Goal: Task Accomplishment & Management: Manage account settings

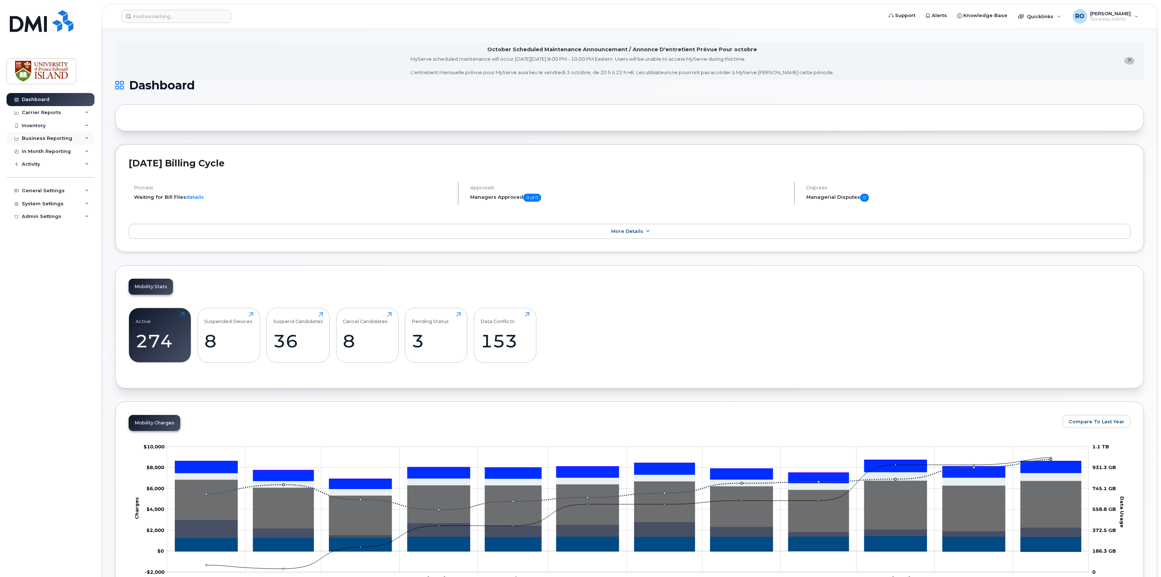
click at [68, 140] on div "Business Reporting" at bounding box center [51, 138] width 88 height 13
click at [54, 152] on div "Managerial Reports" at bounding box center [50, 152] width 50 height 7
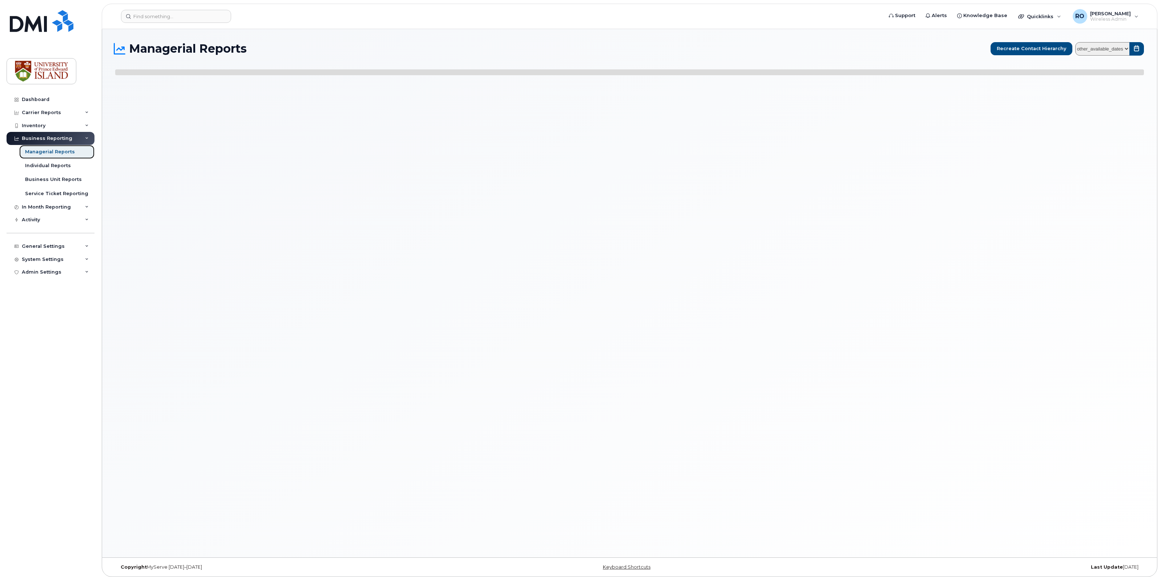
select select
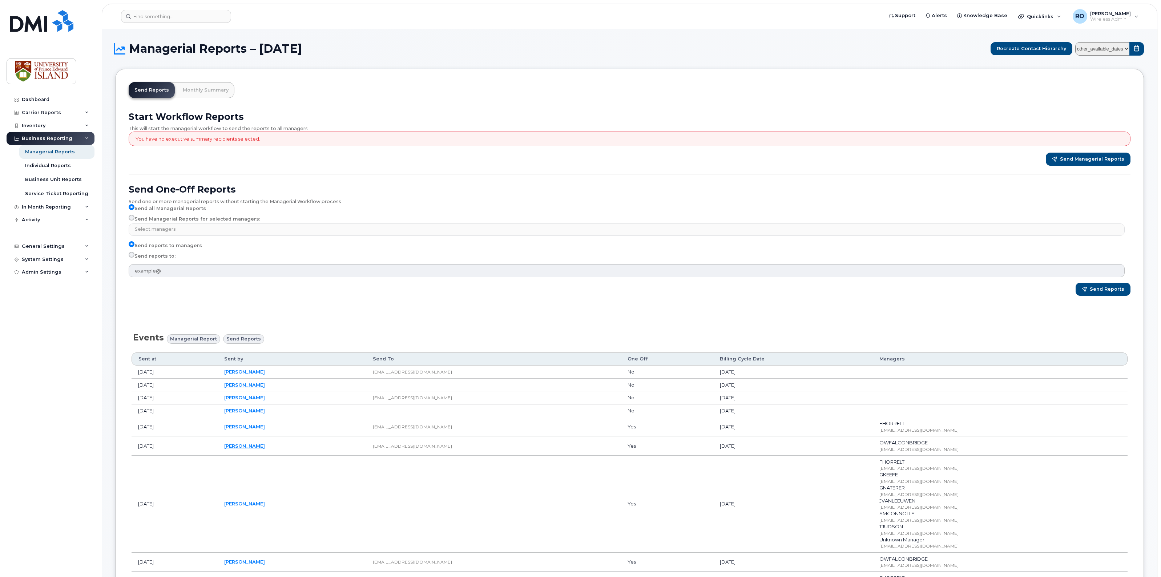
click at [129, 219] on label "Send Managerial Reports for selected managers:" at bounding box center [195, 219] width 132 height 9
click at [129, 219] on input "Send Managerial Reports for selected managers:" at bounding box center [132, 218] width 6 height 6
radio input "true"
click at [133, 218] on input "Send Managerial Reports for selected managers:" at bounding box center [132, 218] width 6 height 6
click at [130, 215] on input "Send Managerial Reports for selected managers:" at bounding box center [132, 218] width 6 height 6
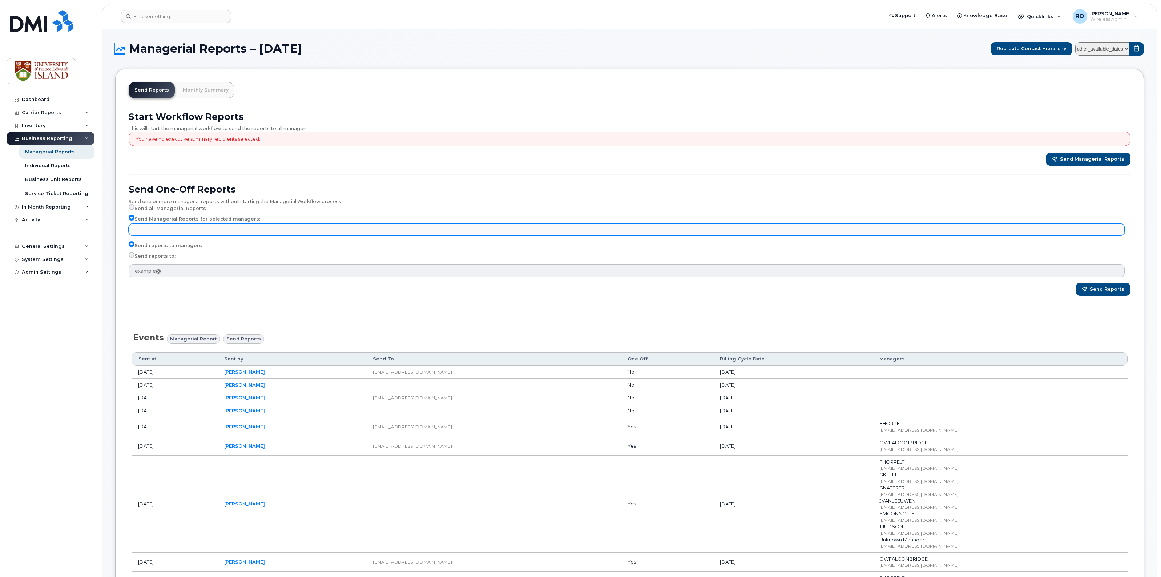
click at [170, 226] on input "text" at bounding box center [627, 229] width 989 height 10
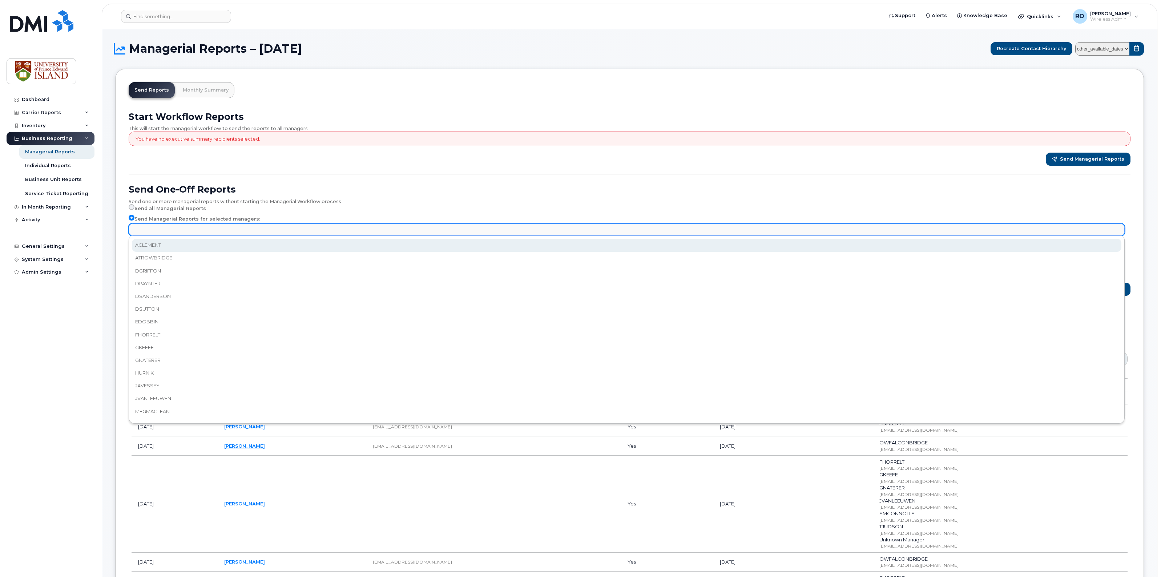
select select "c6e8fc8f-2f45-498d-9a46-0491b0592caf"
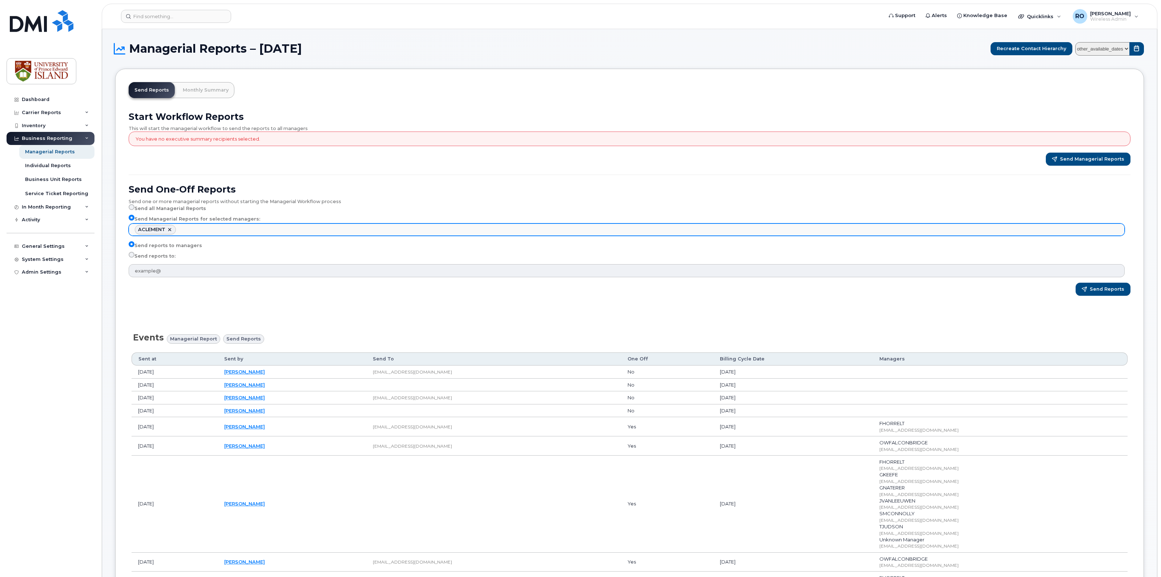
click at [194, 227] on ul "ACLEMENT" at bounding box center [626, 230] width 995 height 12
click at [246, 226] on ul "ACLEMENT ATROWBRIDGE" at bounding box center [626, 230] width 995 height 12
click at [302, 229] on ul "ACLEMENT ATROWBRIDGE DGRIFFON" at bounding box center [626, 230] width 995 height 12
click at [338, 229] on ul "ACLEMENT ATROWBRIDGE DGRIFFON DPAYNTER" at bounding box center [626, 230] width 995 height 12
click at [382, 230] on ul "ACLEMENT ATROWBRIDGE DGRIFFON DPAYNTER DSANDERSON" at bounding box center [626, 230] width 995 height 12
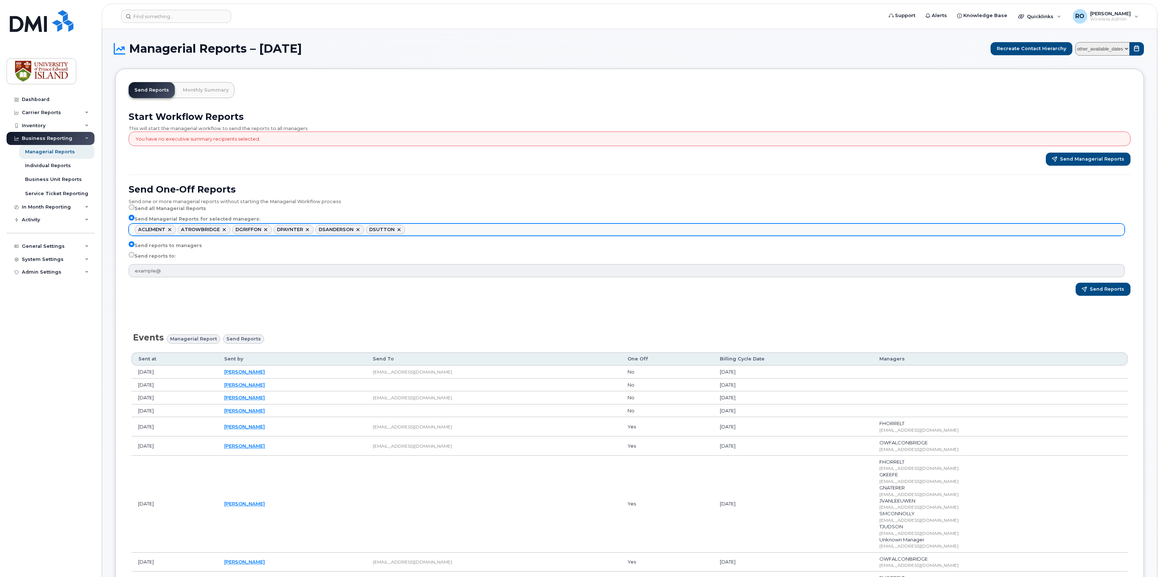
click at [417, 230] on ul "ACLEMENT ATROWBRIDGE DGRIFFON DPAYNTER DSANDERSON DSUTTON" at bounding box center [626, 230] width 995 height 12
click at [452, 229] on ul "ACLEMENT ATROWBRIDGE DGRIFFON DPAYNTER DSANDERSON DSUTTON EDOBBIN" at bounding box center [626, 230] width 995 height 12
click at [500, 230] on ul "ACLEMENT ATROWBRIDGE DGRIFFON DPAYNTER DSANDERSON DSUTTON EDOBBIN FHORRELT" at bounding box center [626, 230] width 995 height 12
click at [533, 231] on ul "ACLEMENT ATROWBRIDGE DGRIFFON DPAYNTER DSANDERSON DSUTTON EDOBBIN FHORRELT JAVE…" at bounding box center [626, 230] width 995 height 12
click at [589, 230] on ul "ACLEMENT ATROWBRIDGE DGRIFFON DPAYNTER DSANDERSON DSUTTON EDOBBIN FHORRELT JAVE…" at bounding box center [626, 230] width 995 height 12
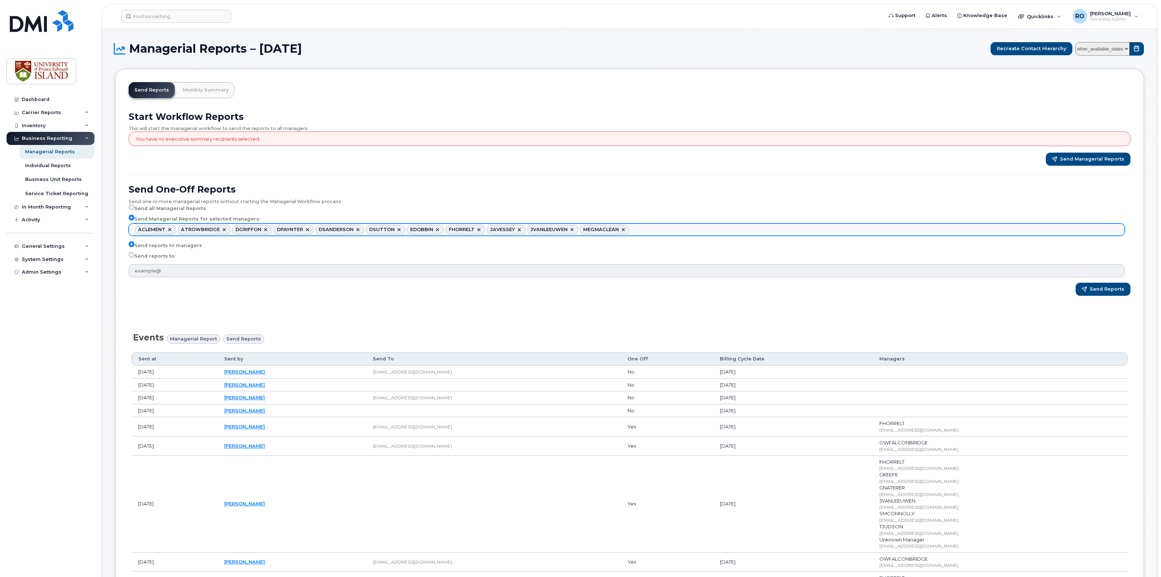
click at [641, 231] on ul "ACLEMENT ATROWBRIDGE DGRIFFON DPAYNTER DSANDERSON DSUTTON EDOBBIN FHORRELT JAVE…" at bounding box center [626, 230] width 995 height 12
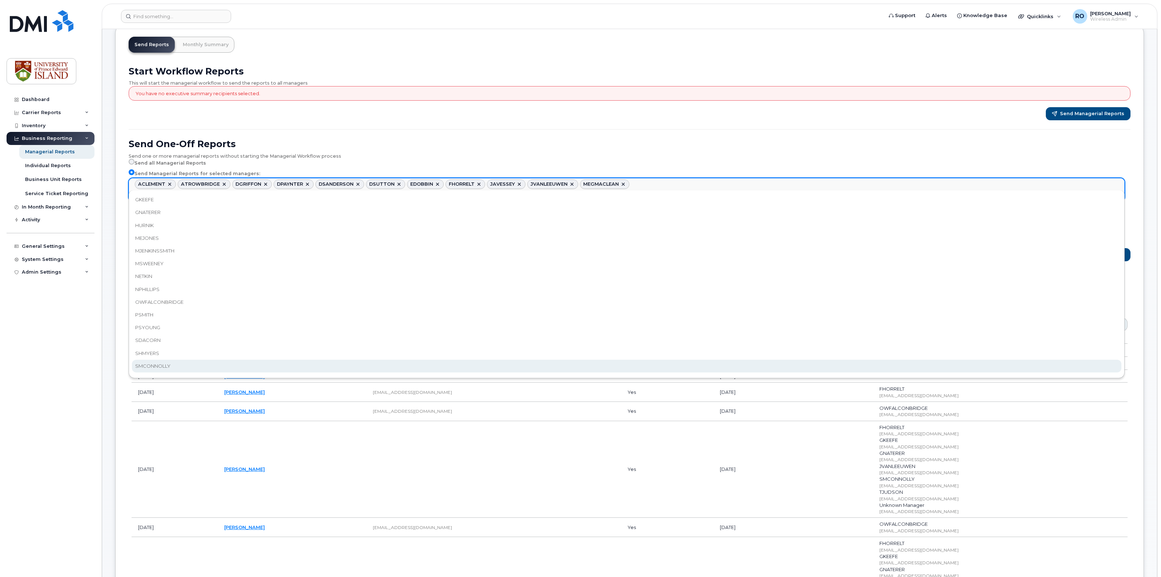
scroll to position [182, 0]
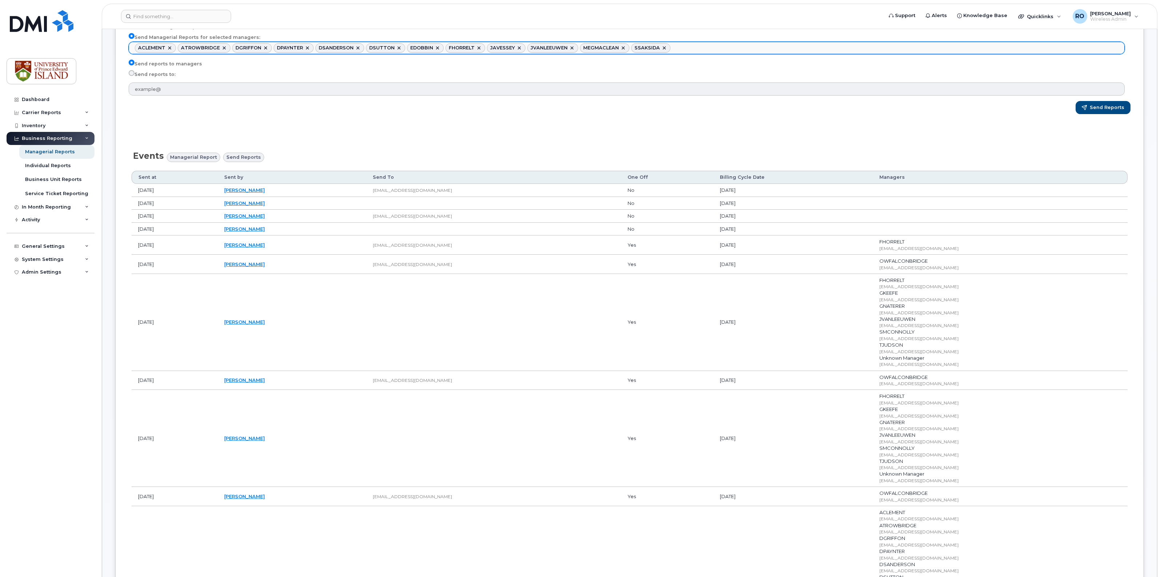
click at [676, 48] on ul "ACLEMENT ATROWBRIDGE DGRIFFON DPAYNTER DSANDERSON DSUTTON EDOBBIN FHORRELT JAVE…" at bounding box center [626, 48] width 995 height 12
click at [717, 45] on ul "ACLEMENT ATROWBRIDGE DGRIFFON DPAYNTER DSANDERSON DSUTTON EDOBBIN FHORRELT JAVE…" at bounding box center [626, 48] width 995 height 12
click at [769, 48] on ul "ACLEMENT ATROWBRIDGE DGRIFFON DPAYNTER DSANDERSON DSUTTON EDOBBIN FHORRELT JAVE…" at bounding box center [626, 48] width 995 height 12
click at [795, 47] on ul "ACLEMENT ATROWBRIDGE DGRIFFON DPAYNTER DSANDERSON DSUTTON EDOBBIN FHORRELT JAVE…" at bounding box center [626, 48] width 995 height 12
click at [857, 48] on ul "ACLEMENT ATROWBRIDGE DGRIFFON DPAYNTER DSANDERSON DSUTTON EDOBBIN FHORRELT JAVE…" at bounding box center [626, 48] width 995 height 12
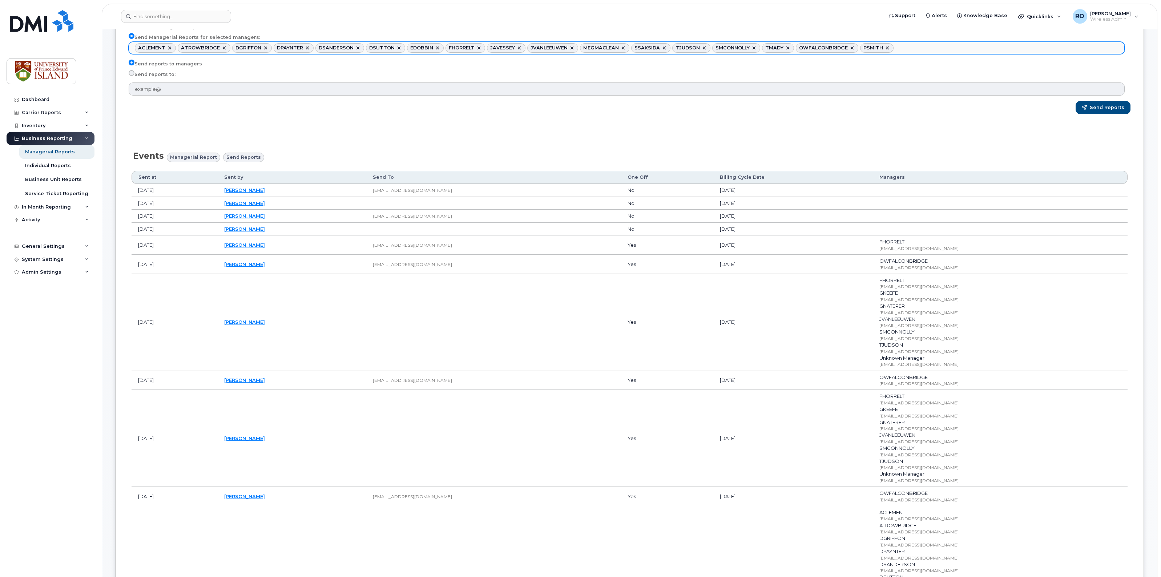
click at [898, 48] on ul "ACLEMENT ATROWBRIDGE DGRIFFON DPAYNTER DSANDERSON DSUTTON EDOBBIN FHORRELT JAVE…" at bounding box center [626, 48] width 995 height 12
click at [929, 46] on ul "ACLEMENT ATROWBRIDGE DGRIFFON DPAYNTER DSANDERSON DSUTTON EDOBBIN FHORRELT JAVE…" at bounding box center [626, 48] width 995 height 12
click at [1001, 53] on ul "ACLEMENT ATROWBRIDGE DGRIFFON DPAYNTER DSANDERSON DSUTTON EDOBBIN FHORRELT JAVE…" at bounding box center [626, 48] width 995 height 12
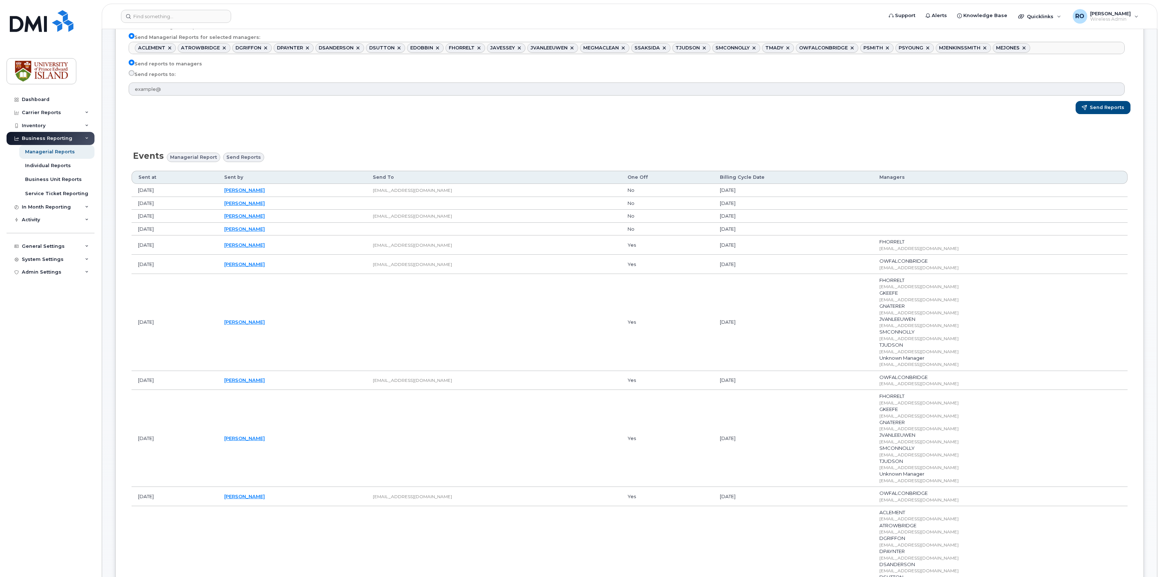
click at [1039, 50] on ul "ACLEMENT ATROWBRIDGE DGRIFFON DPAYNTER DSANDERSON DSUTTON EDOBBIN FHORRELT JAVE…" at bounding box center [626, 48] width 995 height 12
drag, startPoint x: 1067, startPoint y: 52, endPoint x: 1047, endPoint y: 48, distance: 20.6
click at [1067, 51] on ul "ACLEMENT ATROWBRIDGE DGRIFFON DPAYNTER DSANDERSON DSUTTON EDOBBIN FHORRELT JAVE…" at bounding box center [626, 48] width 995 height 12
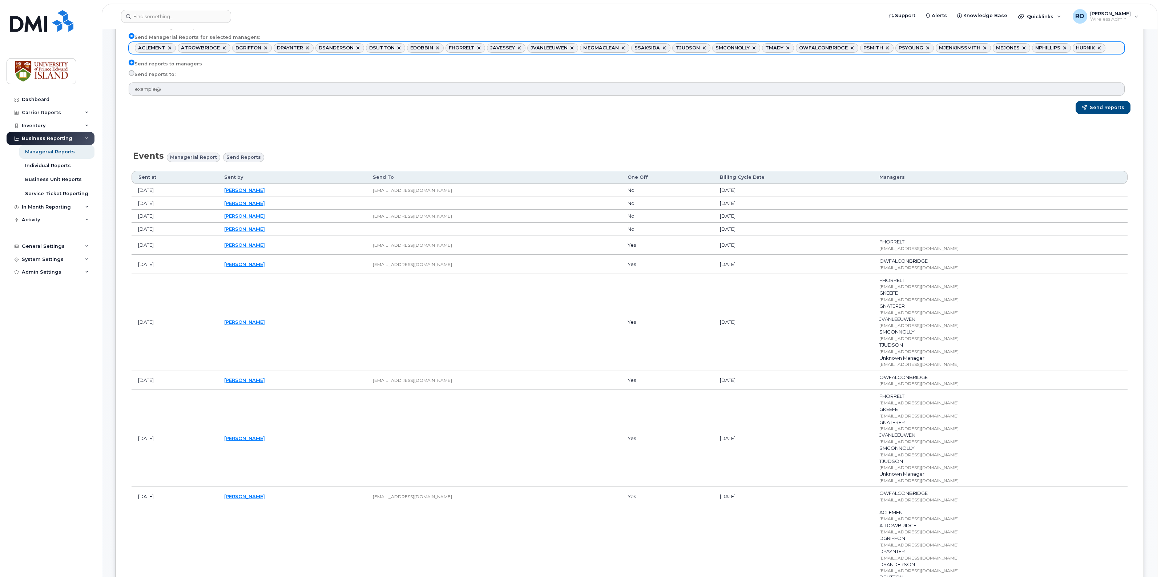
click at [1100, 49] on ul "ACLEMENT ATROWBRIDGE DGRIFFON DPAYNTER DSANDERSON DSUTTON EDOBBIN FHORRELT JAVE…" at bounding box center [626, 48] width 995 height 12
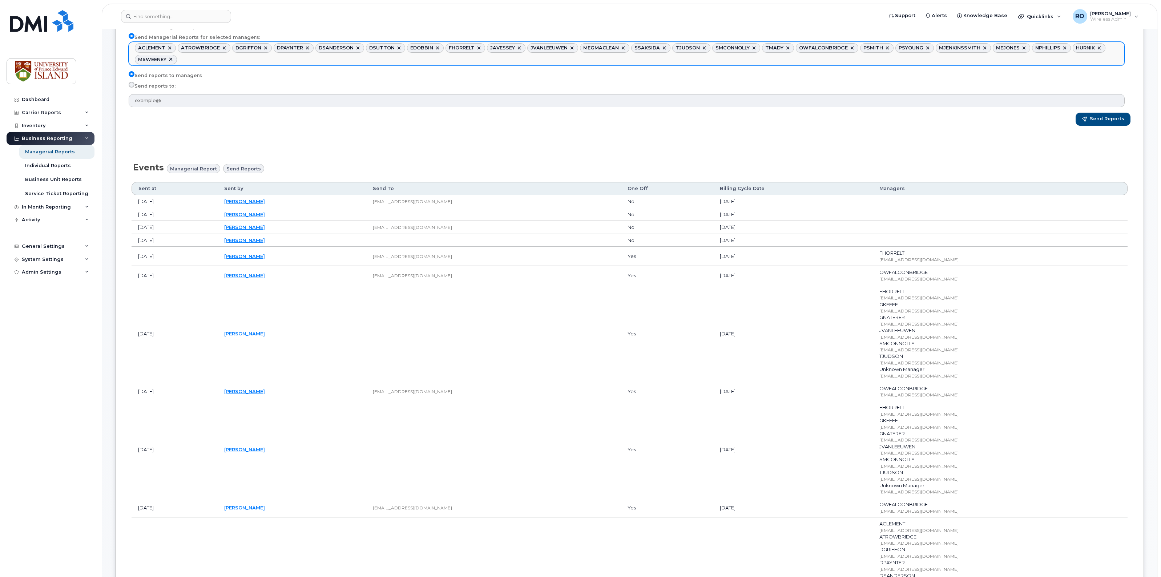
click at [1090, 57] on ul "ACLEMENT ATROWBRIDGE DGRIFFON DPAYNTER DSANDERSON DSUTTON EDOBBIN FHORRELT JAVE…" at bounding box center [626, 53] width 995 height 23
click at [251, 58] on ul "ACLEMENT ATROWBRIDGE DGRIFFON DPAYNTER DSANDERSON DSUTTON EDOBBIN FHORRELT JAVE…" at bounding box center [626, 53] width 995 height 23
click at [275, 61] on ul "ACLEMENT ATROWBRIDGE DGRIFFON DPAYNTER DSANDERSON DSUTTON EDOBBIN FHORRELT JAVE…" at bounding box center [626, 53] width 995 height 23
click at [347, 63] on ul "ACLEMENT ATROWBRIDGE DGRIFFON DPAYNTER DSANDERSON DSUTTON EDOBBIN FHORRELT JAVE…" at bounding box center [626, 53] width 995 height 23
click at [382, 58] on ul "ACLEMENT ATROWBRIDGE DGRIFFON DPAYNTER DSANDERSON DSUTTON EDOBBIN FHORRELT JAVE…" at bounding box center [626, 53] width 995 height 23
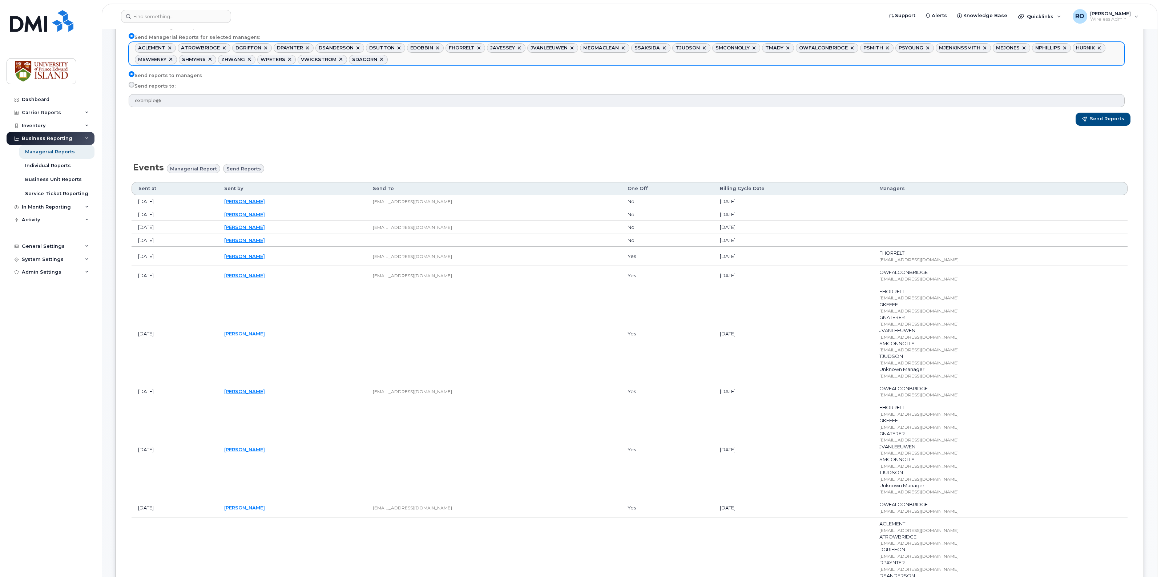
click at [411, 61] on ul "ACLEMENT ATROWBRIDGE DGRIFFON DPAYNTER DSANDERSON DSUTTON EDOBBIN FHORRELT JAVE…" at bounding box center [626, 53] width 995 height 23
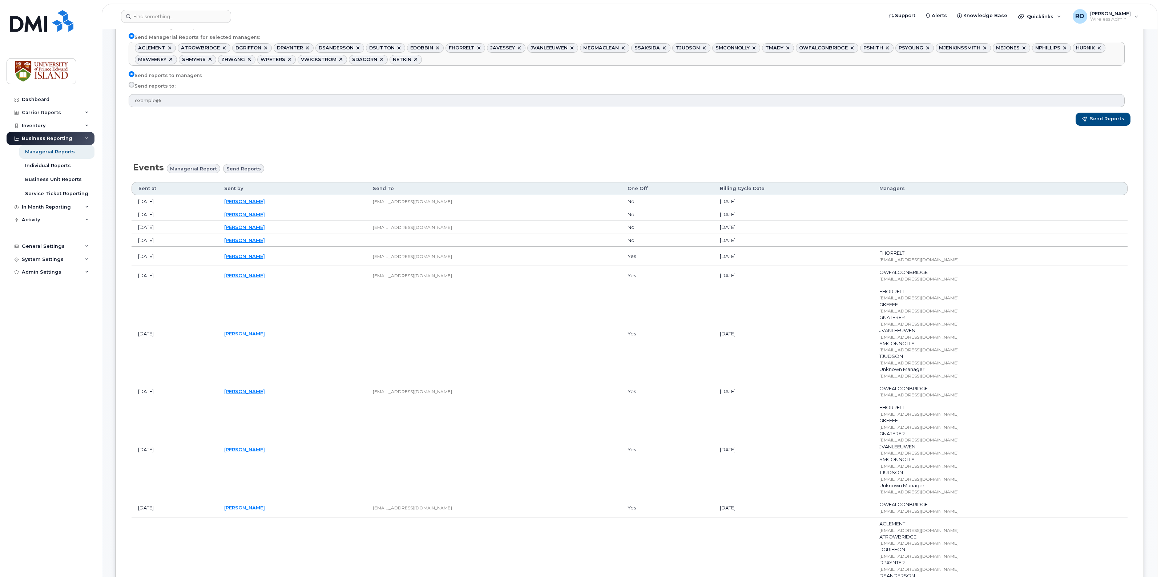
scroll to position [0, 0]
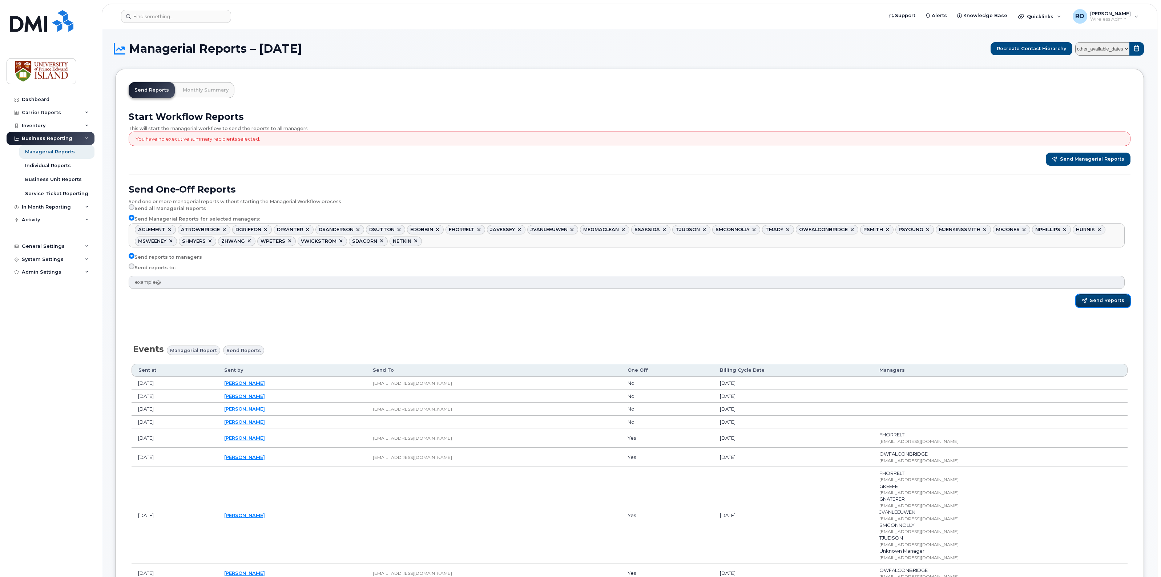
click at [1103, 304] on button "Send Reports" at bounding box center [1102, 300] width 55 height 13
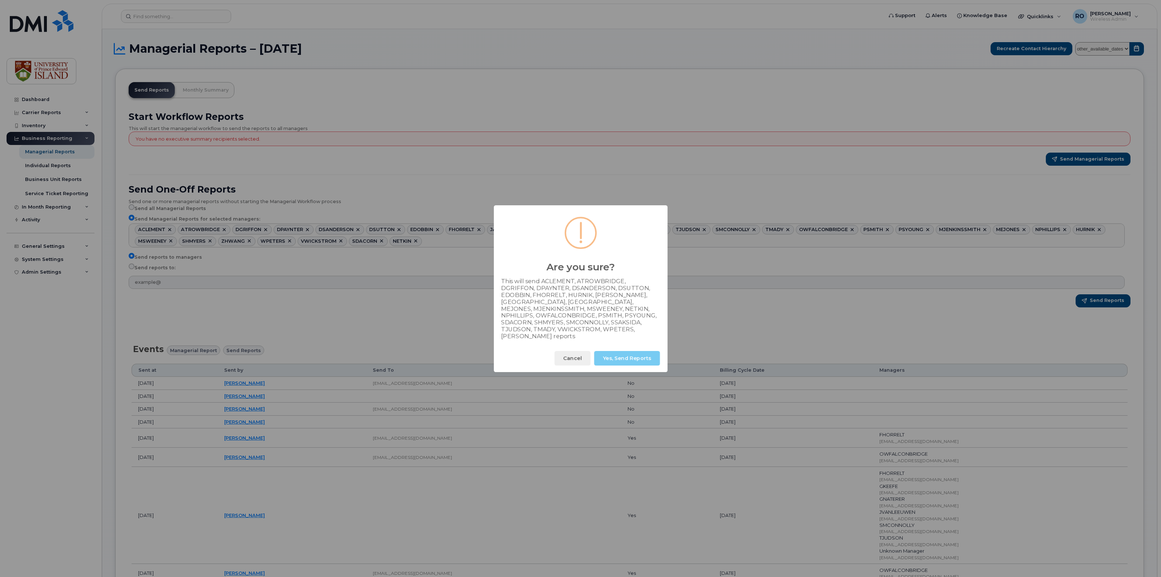
click at [634, 355] on button "Yes, Send Reports" at bounding box center [627, 358] width 66 height 15
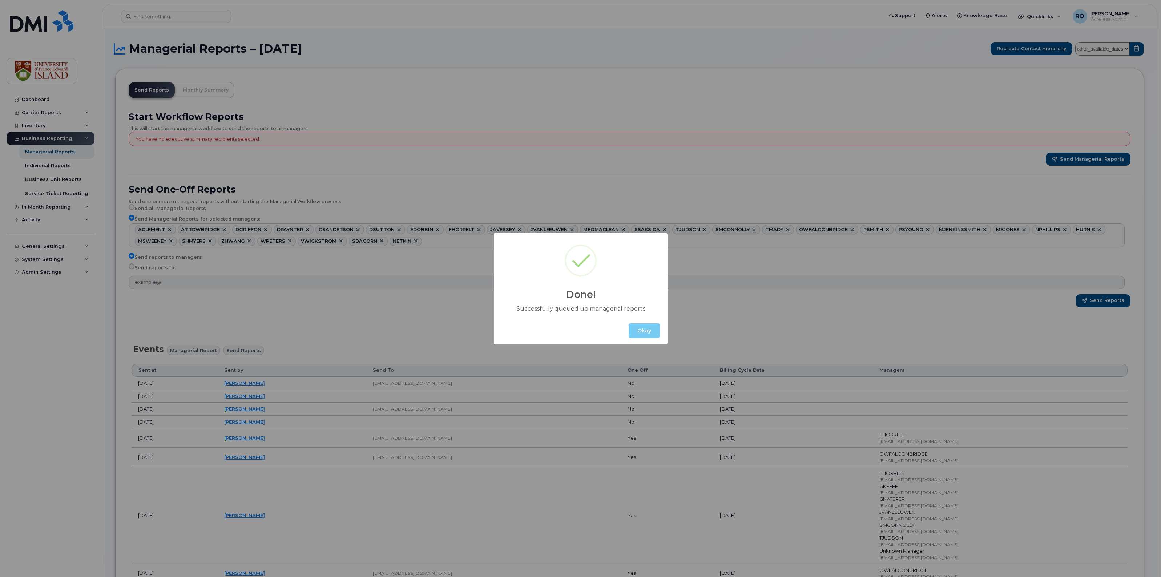
click at [645, 329] on button "Okay" at bounding box center [643, 330] width 31 height 15
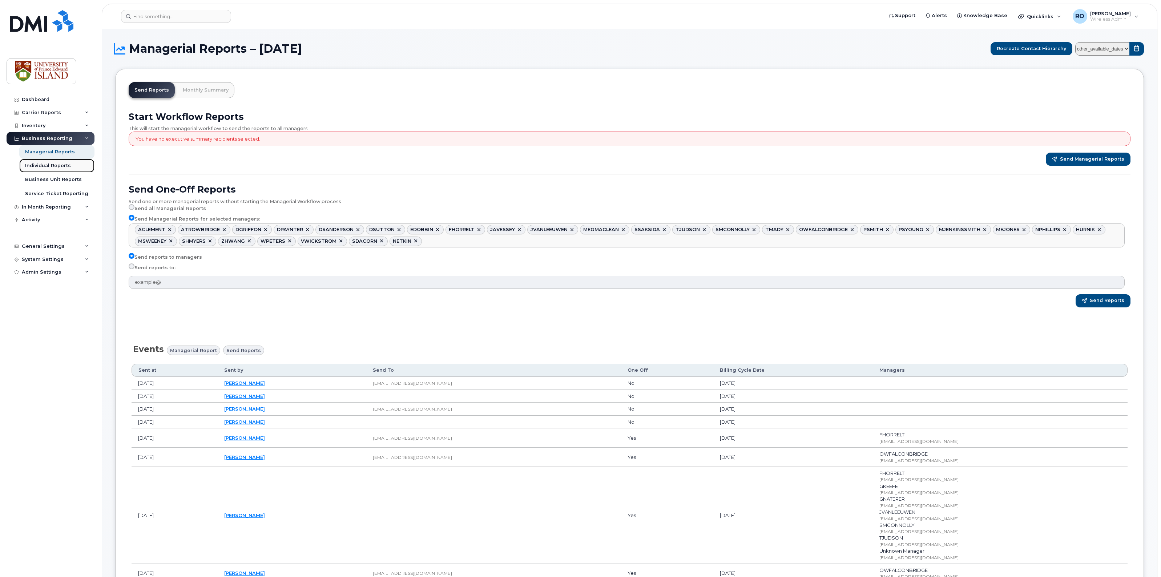
click at [44, 172] on link "Individual Reports" at bounding box center [56, 166] width 75 height 14
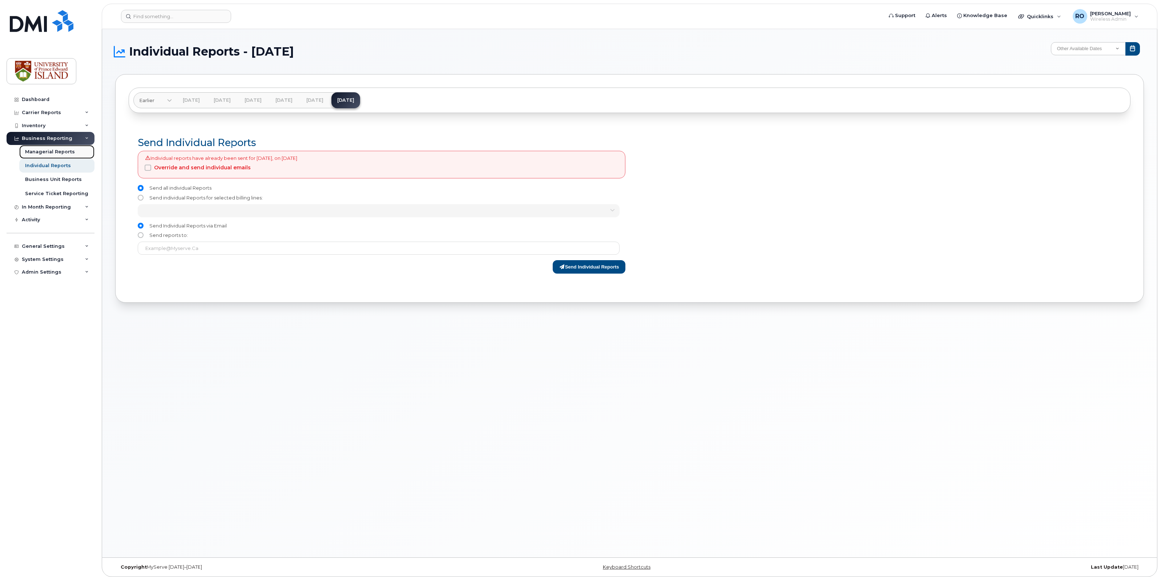
click at [51, 155] on div "Managerial Reports" at bounding box center [50, 152] width 50 height 7
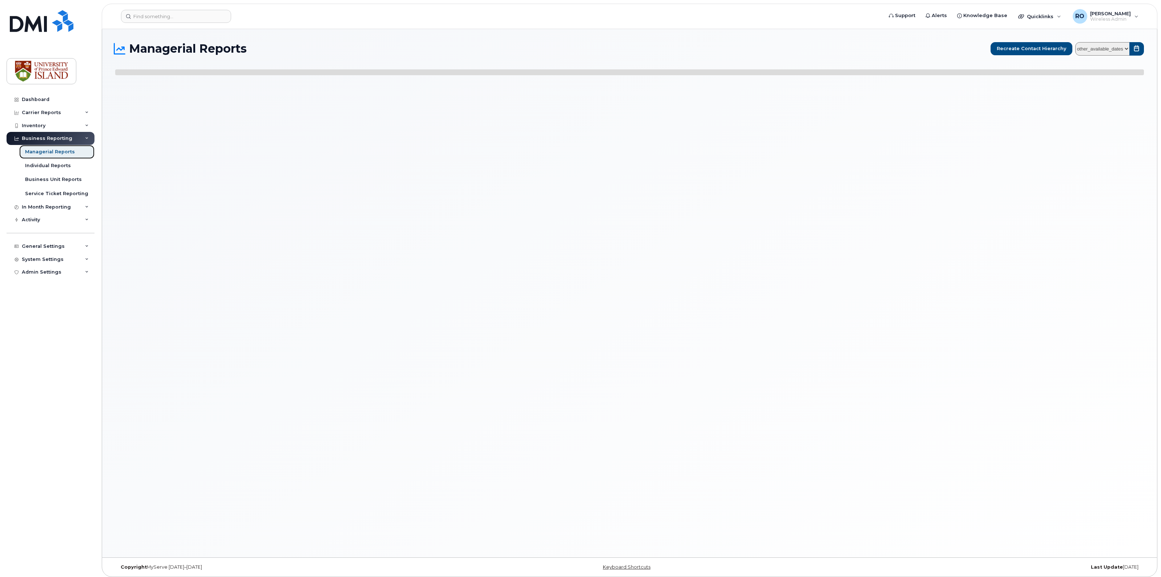
select select
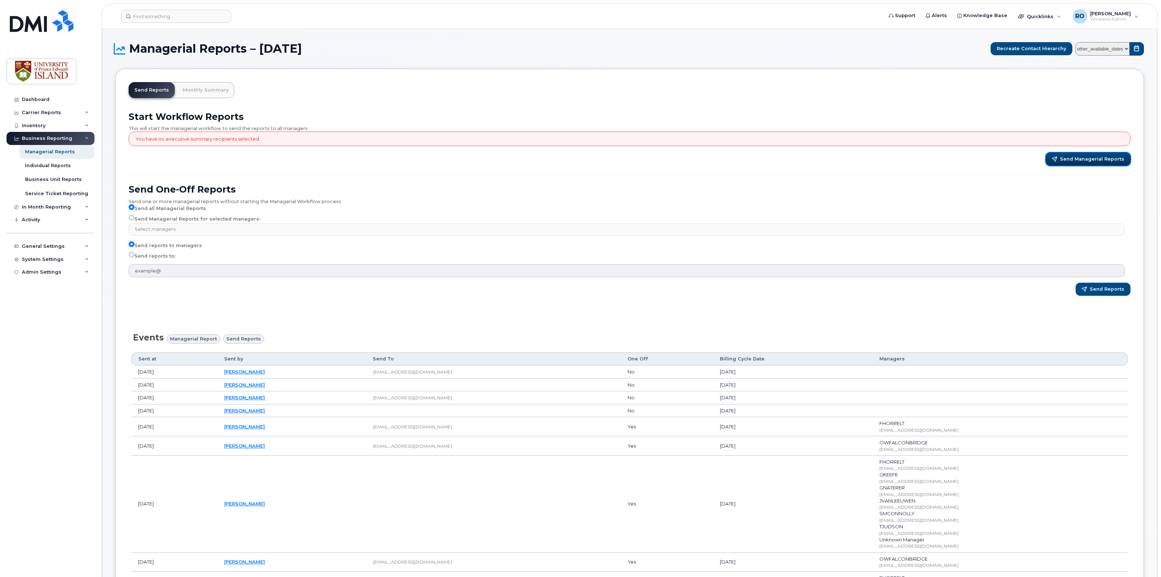
click at [1084, 162] on span "Send Managerial Reports" at bounding box center [1092, 159] width 64 height 7
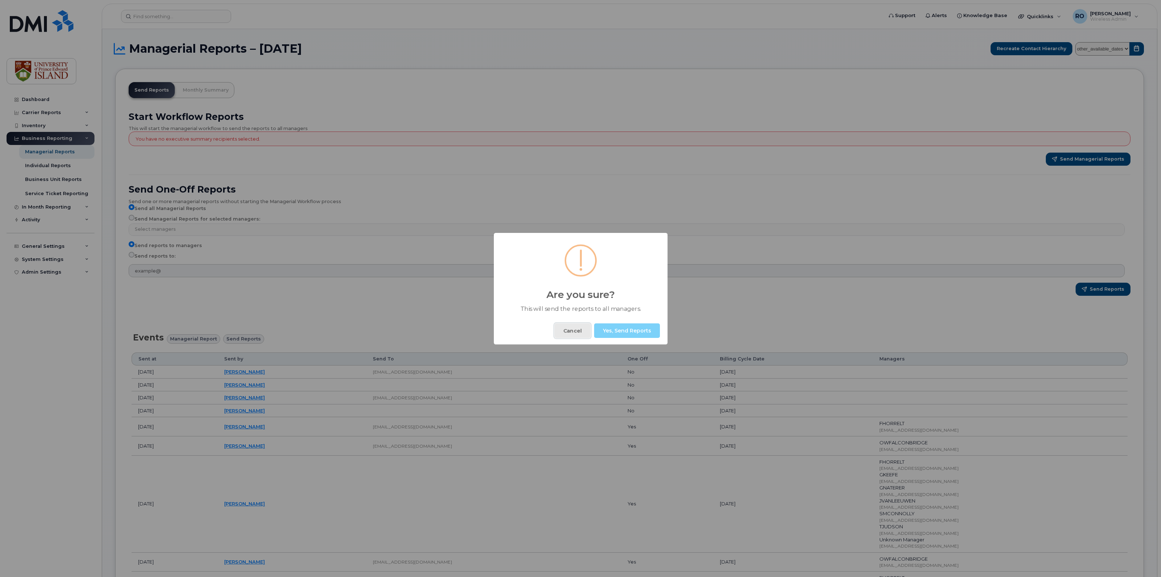
click at [570, 329] on button "Cancel" at bounding box center [572, 330] width 36 height 15
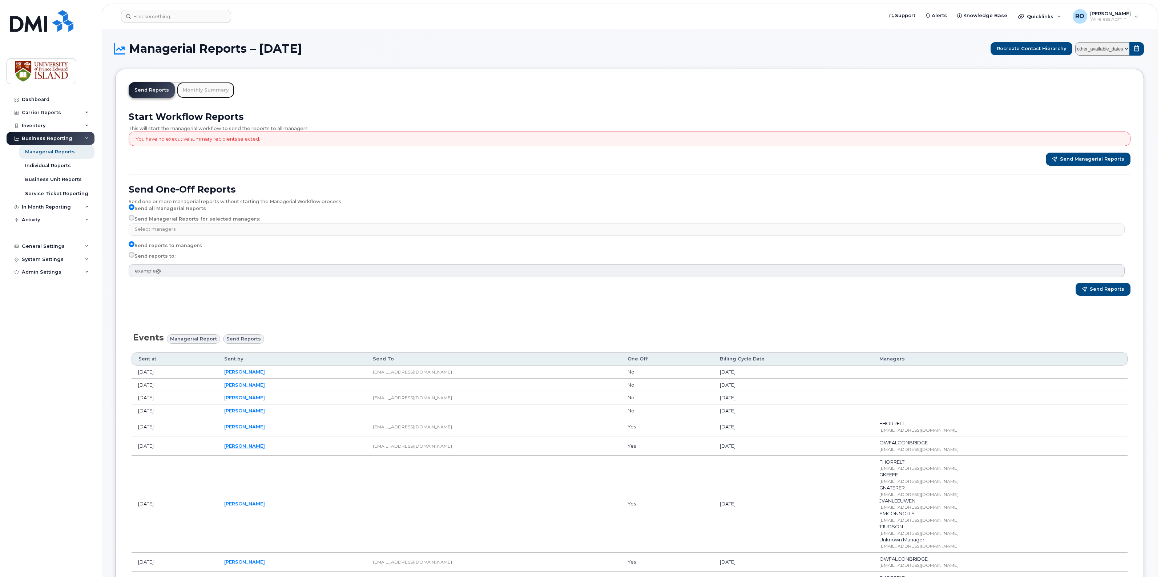
click at [204, 88] on link "Monthly Summary" at bounding box center [205, 90] width 57 height 16
click at [1137, 13] on div "RO Rob Olscamp Wireless Admin" at bounding box center [1105, 16] width 76 height 15
click at [537, 43] on h1 "Managerial Reports – September 2025" at bounding box center [551, 49] width 872 height 12
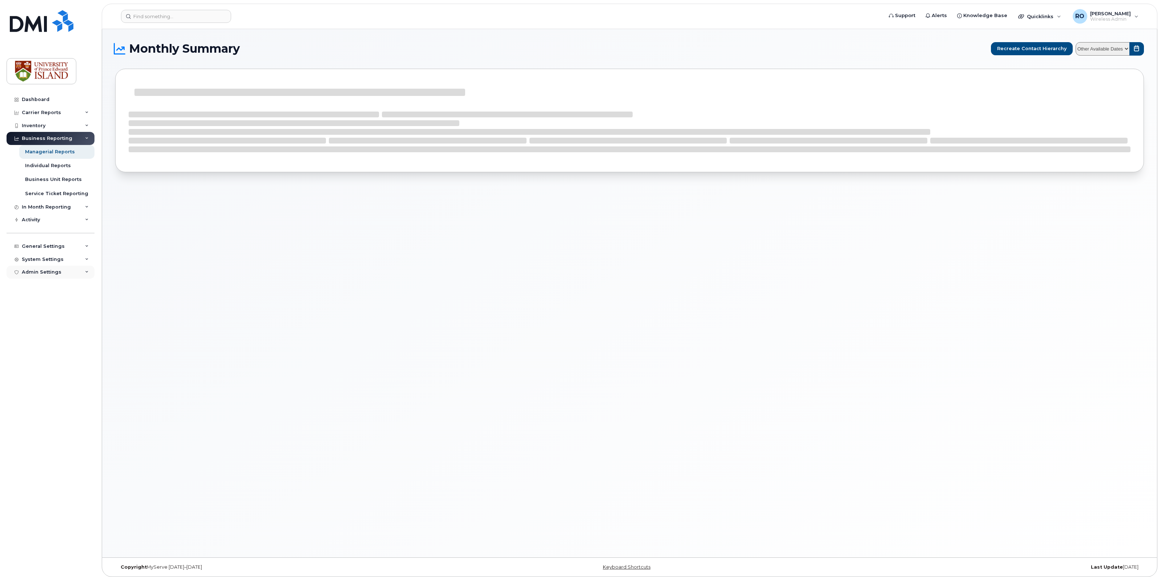
click at [29, 274] on div "Admin Settings" at bounding box center [42, 272] width 40 height 6
click at [30, 260] on div "System Settings" at bounding box center [43, 259] width 42 height 6
click at [37, 331] on div "Carrier Contracts" at bounding box center [47, 328] width 44 height 7
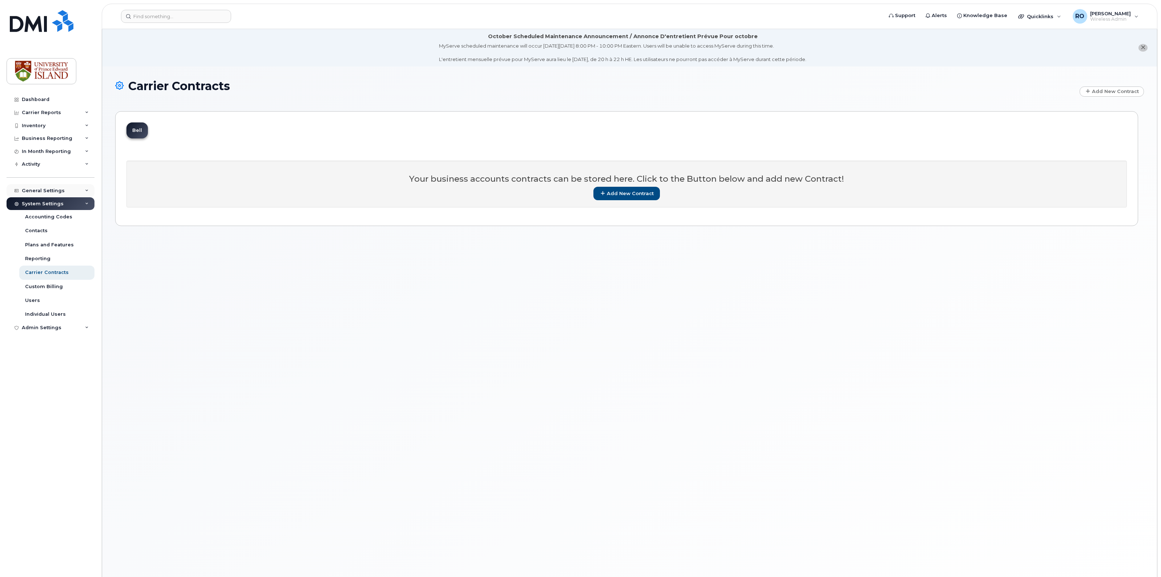
click at [37, 191] on div "General Settings" at bounding box center [43, 191] width 43 height 6
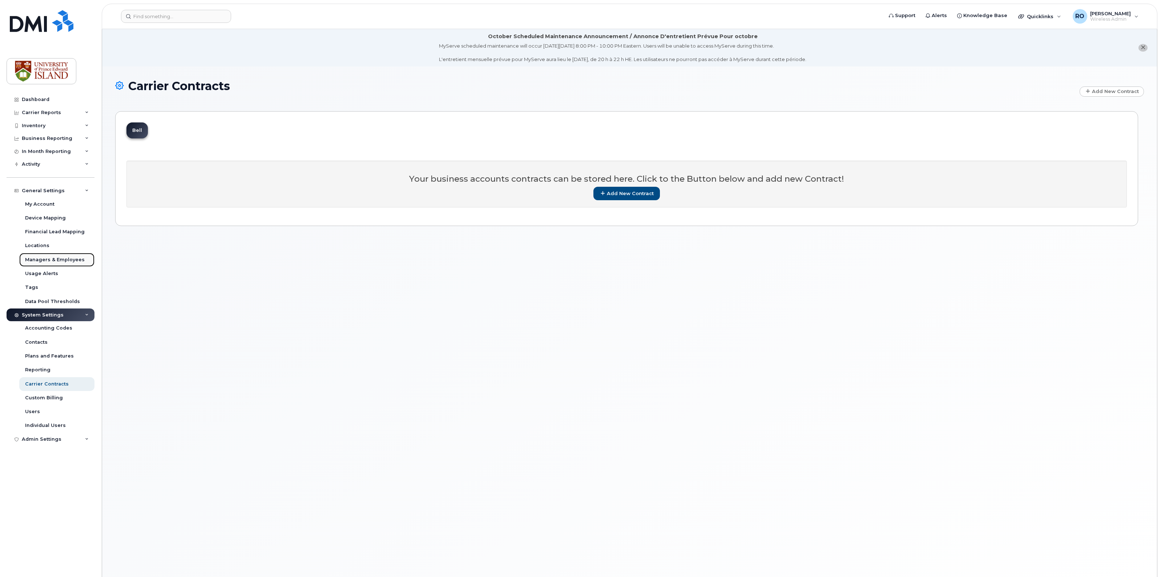
click at [61, 262] on div "Managers & Employees" at bounding box center [55, 259] width 60 height 7
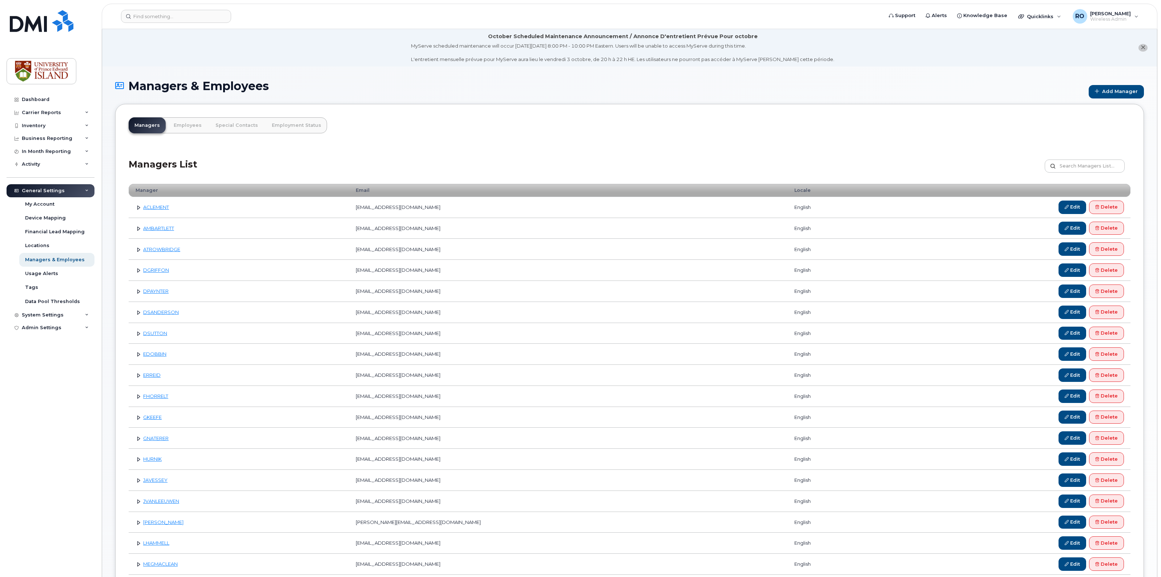
click at [138, 209] on link at bounding box center [138, 207] width 7 height 7
click at [139, 335] on link at bounding box center [138, 333] width 7 height 7
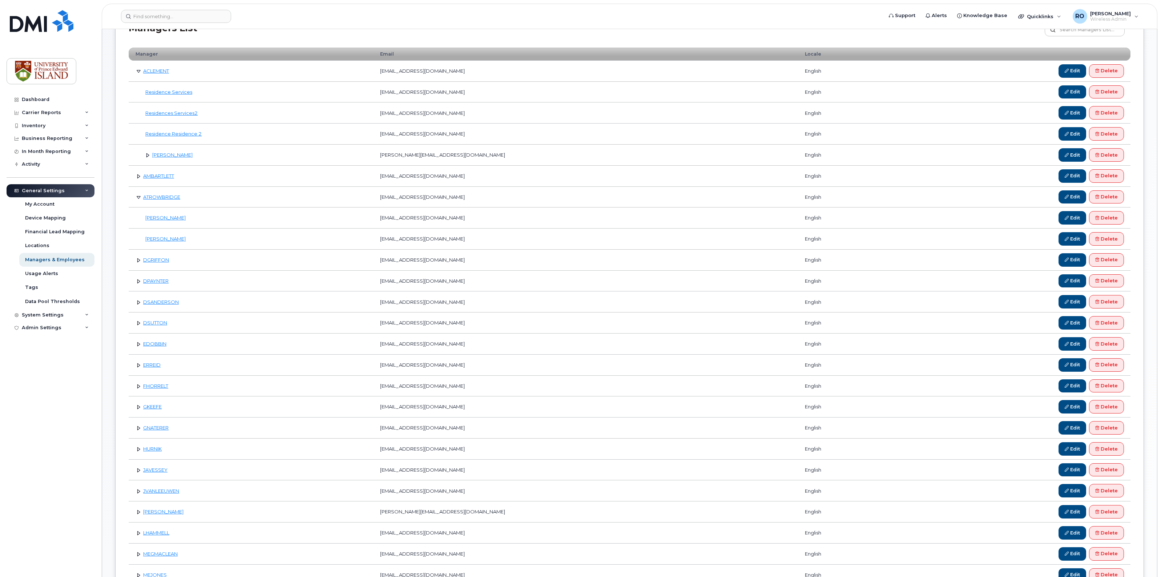
scroll to position [182, 0]
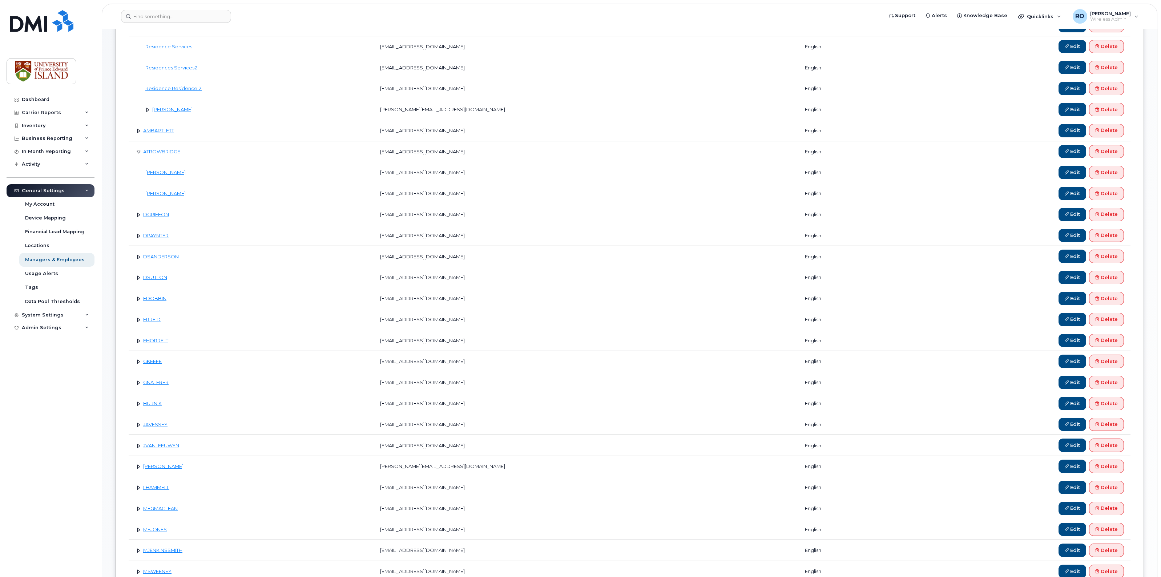
click at [139, 217] on link at bounding box center [138, 214] width 7 height 7
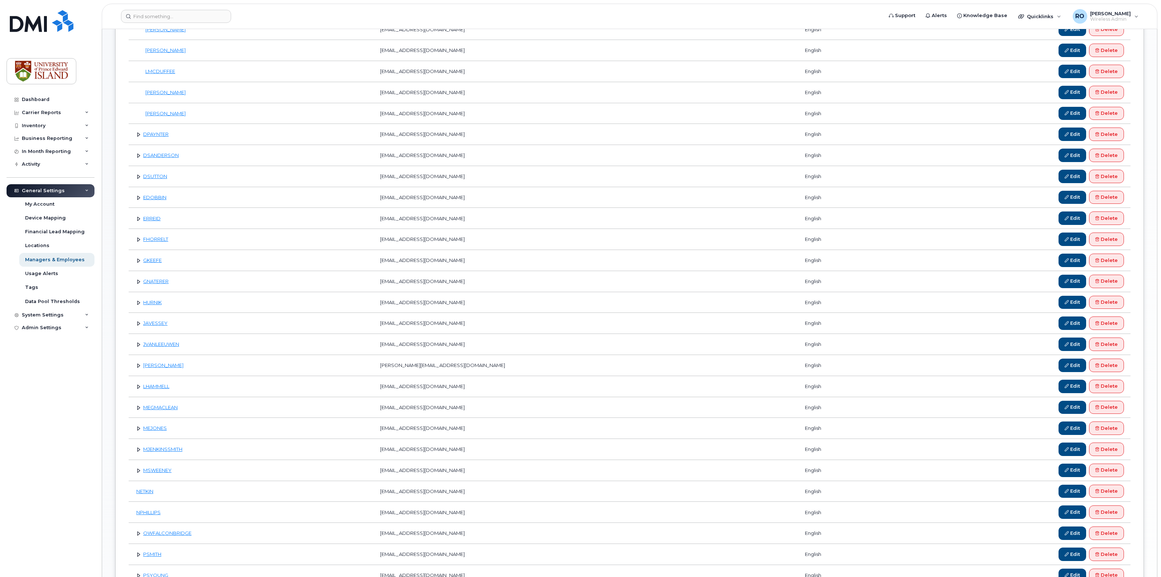
scroll to position [500, 0]
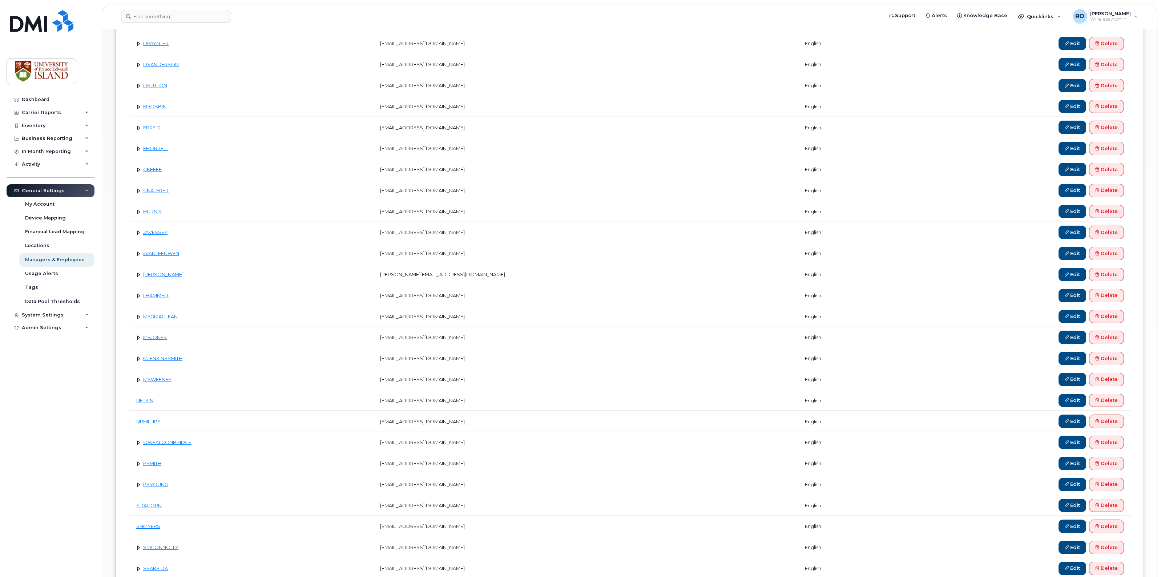
click at [139, 446] on link at bounding box center [138, 442] width 7 height 7
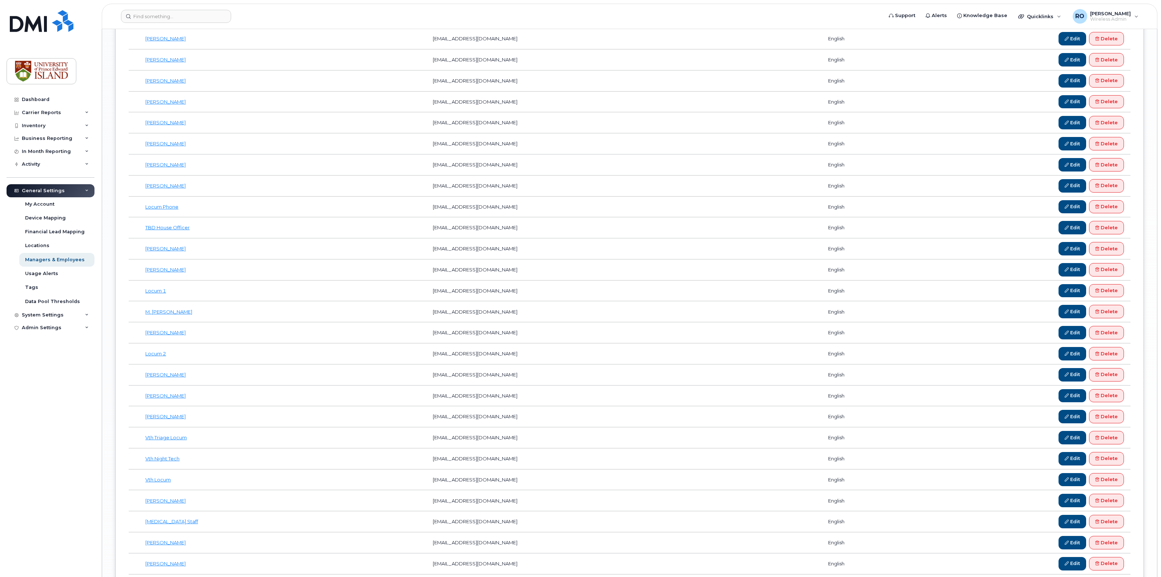
scroll to position [2271, 0]
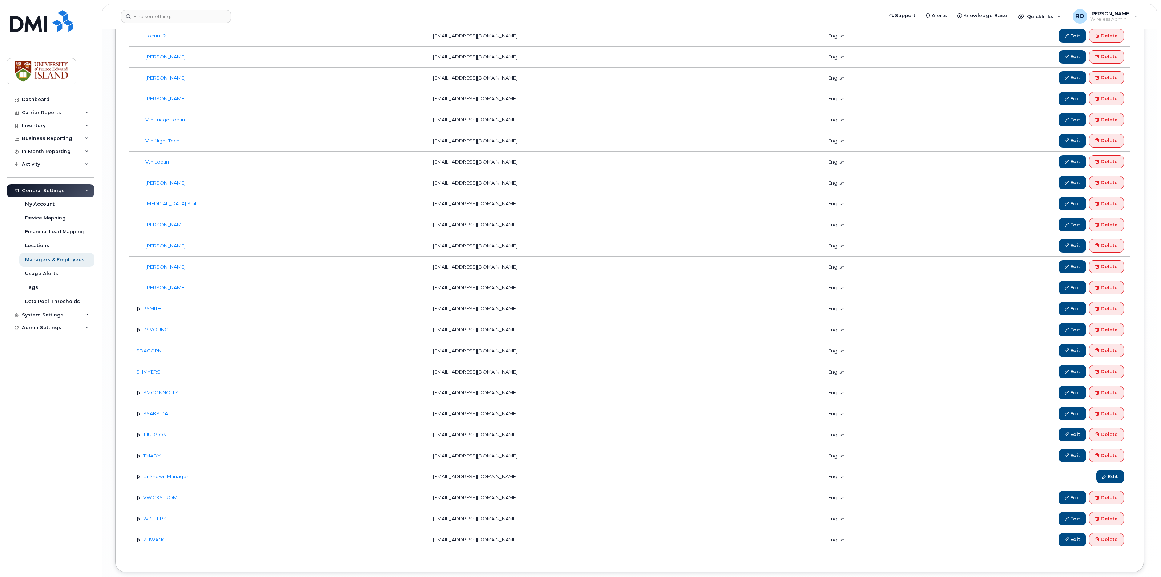
click at [139, 396] on link at bounding box center [138, 392] width 7 height 7
click at [138, 438] on link at bounding box center [138, 434] width 7 height 7
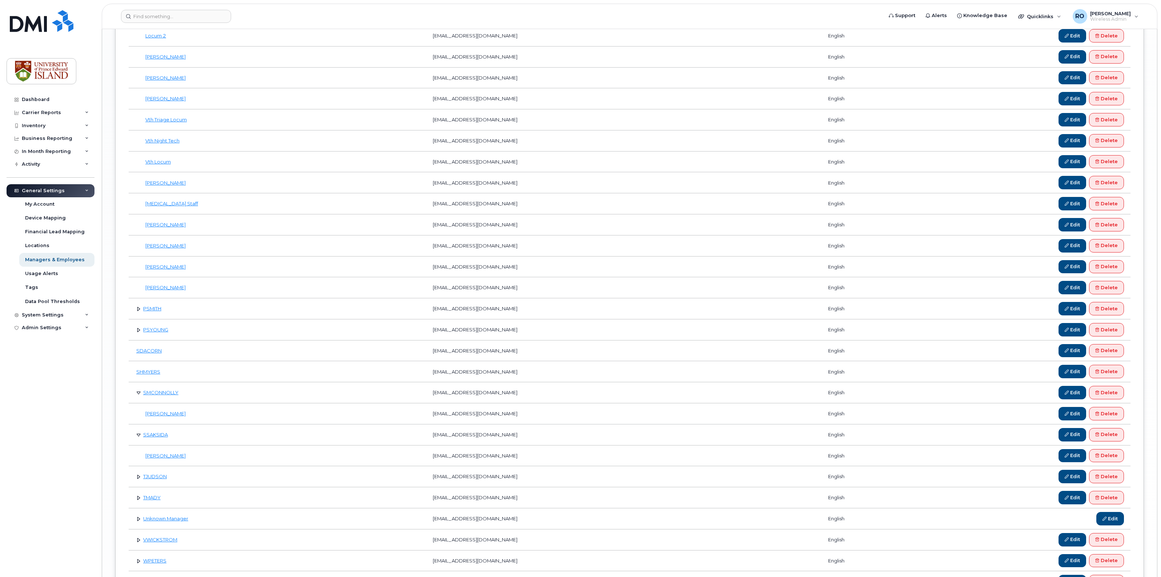
scroll to position [2390, 0]
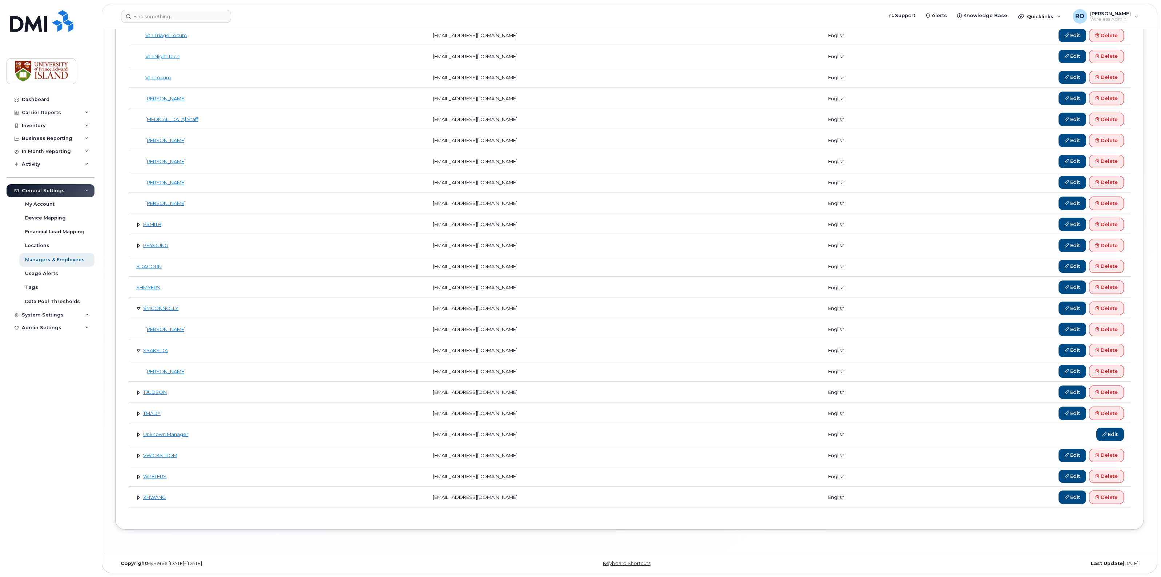
click at [137, 391] on link at bounding box center [138, 392] width 7 height 7
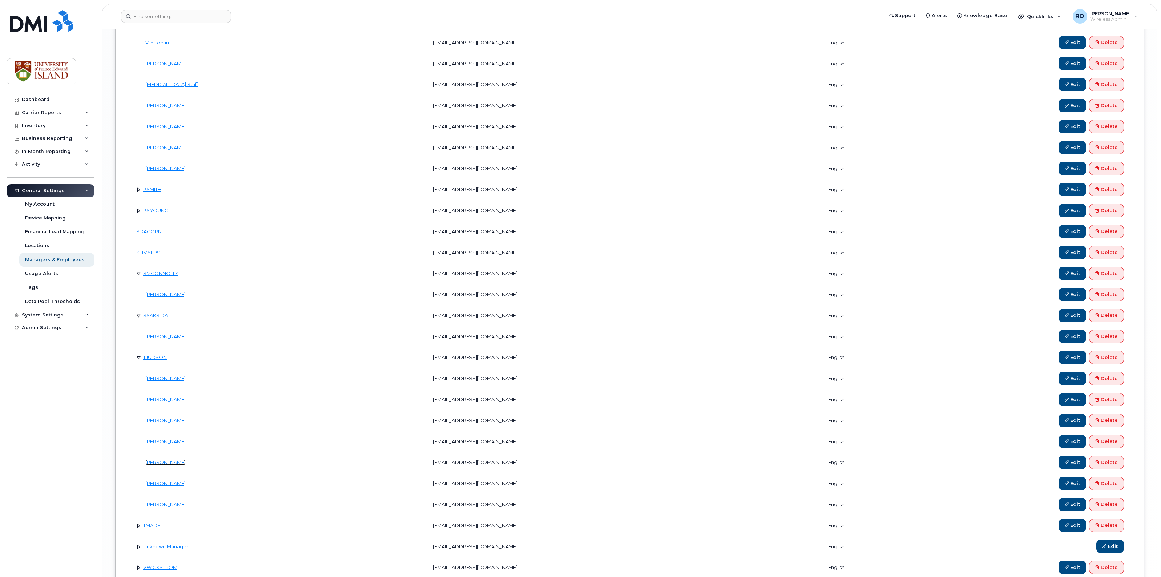
click at [154, 465] on link "Jackie Podger" at bounding box center [165, 462] width 40 height 6
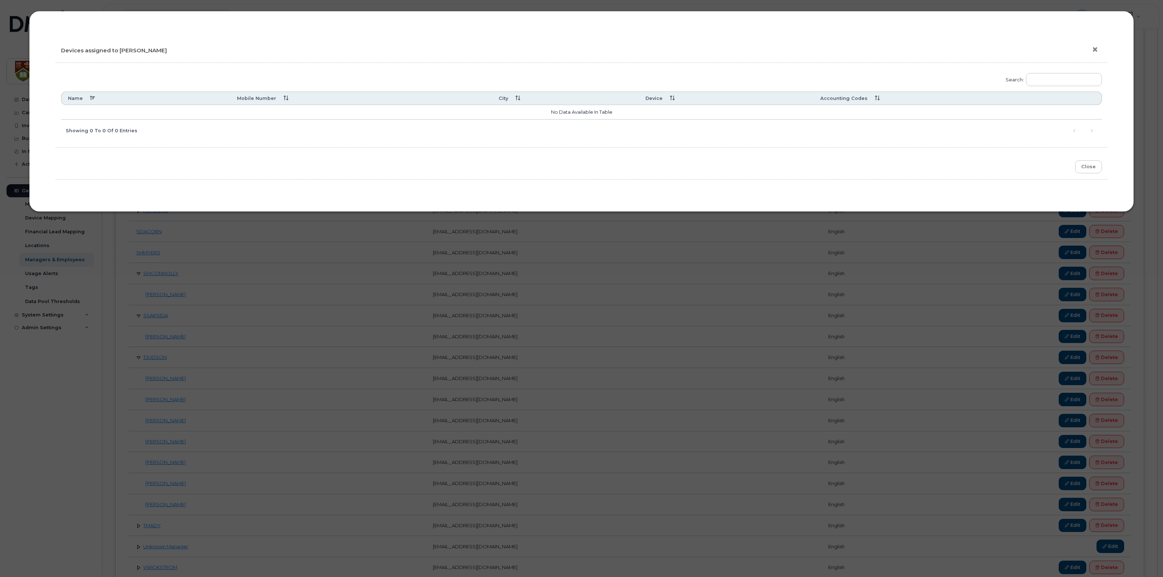
click at [1095, 49] on button "×" at bounding box center [1096, 49] width 10 height 11
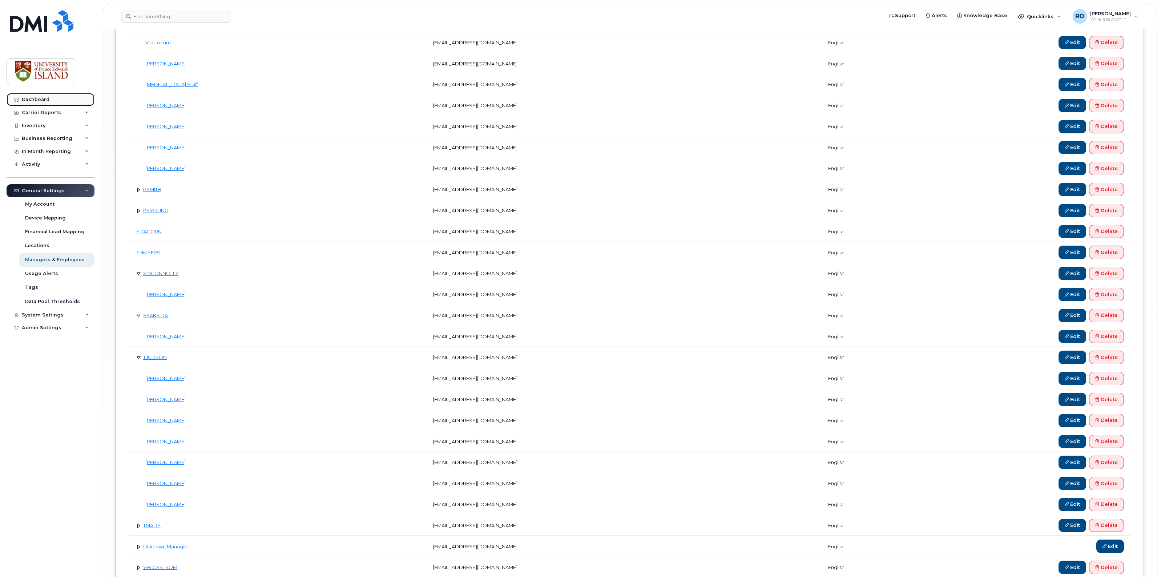
click at [29, 98] on div "Dashboard" at bounding box center [36, 100] width 28 height 6
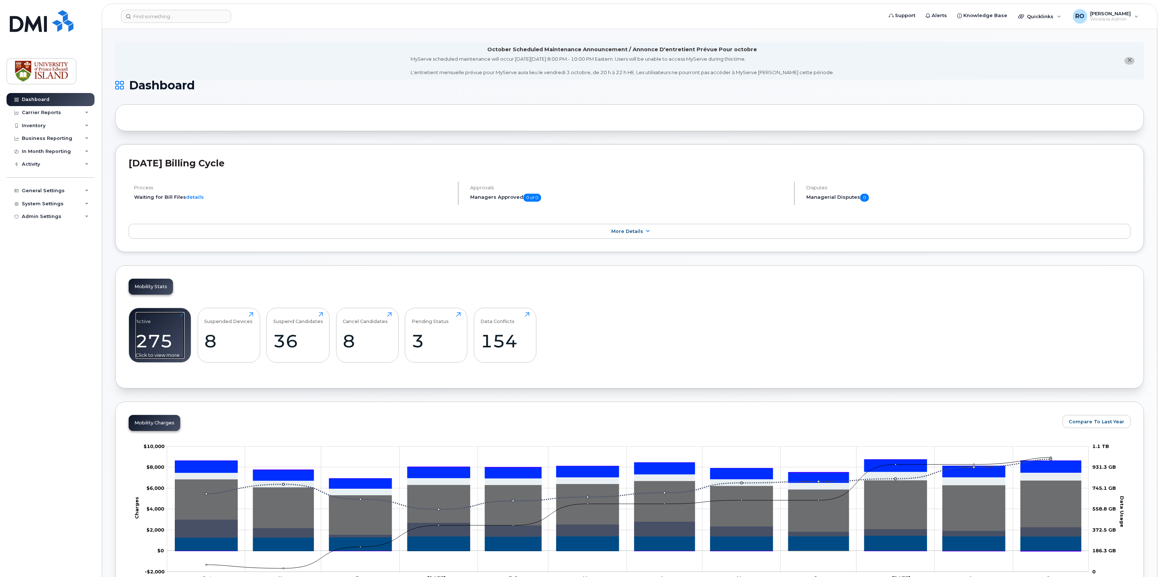
click at [150, 338] on div "275" at bounding box center [160, 340] width 49 height 21
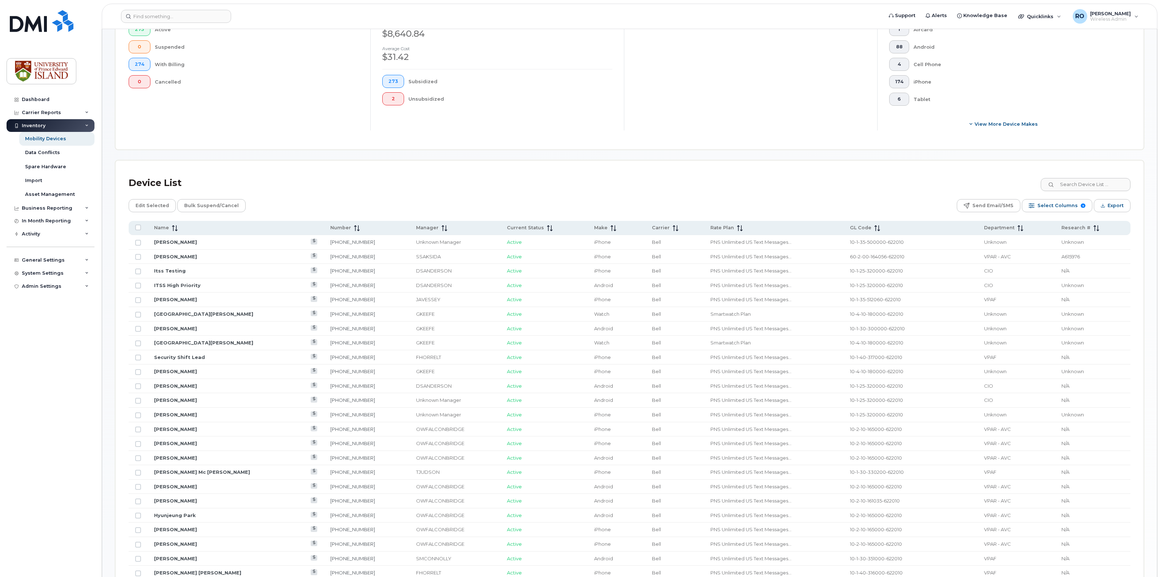
scroll to position [227, 0]
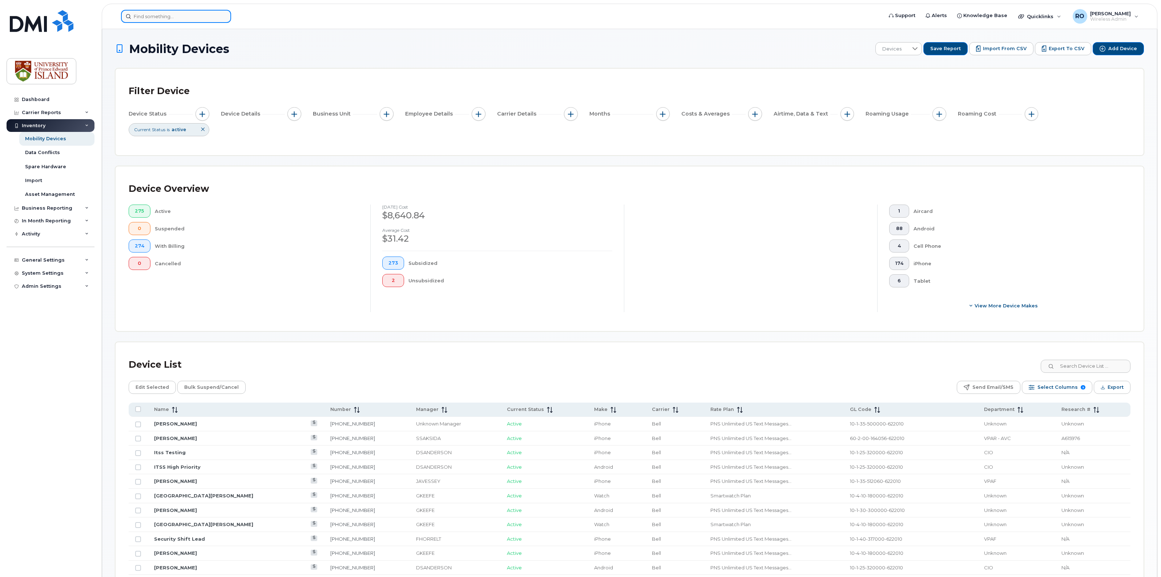
click at [186, 17] on input at bounding box center [176, 16] width 110 height 13
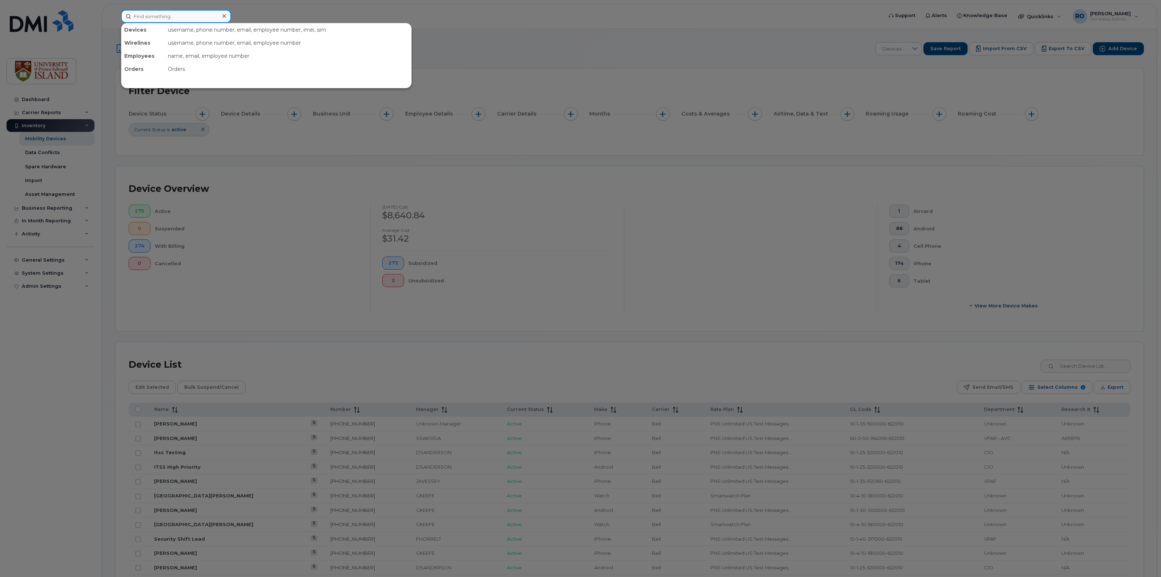
click at [155, 18] on input at bounding box center [176, 16] width 110 height 13
type input "5398"
click at [146, 46] on div "[PERSON_NAME]" at bounding box center [160, 45] width 71 height 7
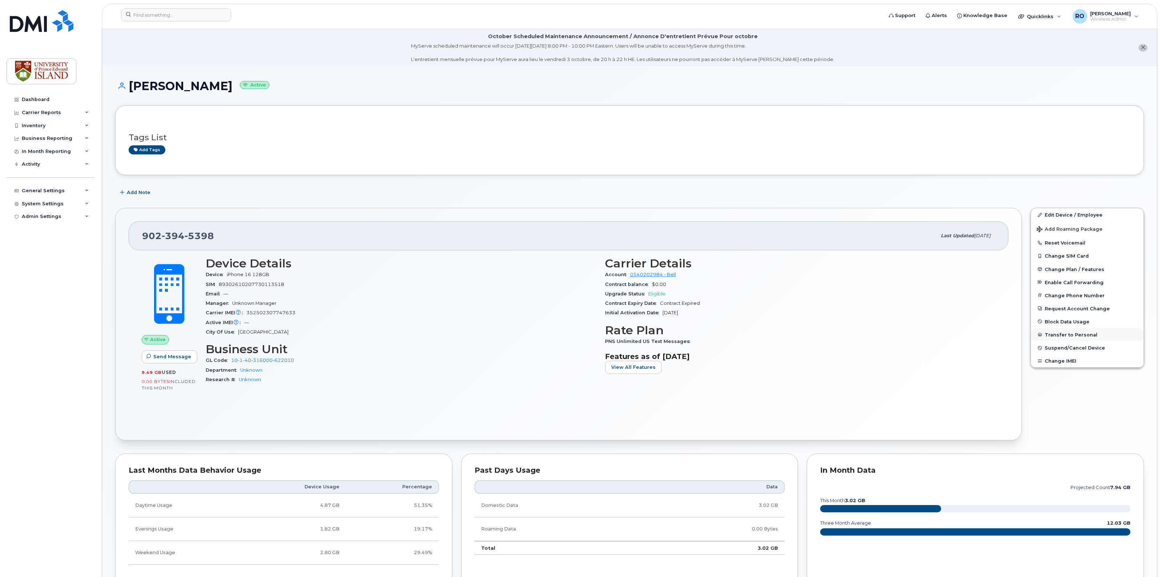
click at [1056, 334] on button "Transfer to Personal" at bounding box center [1087, 334] width 113 height 13
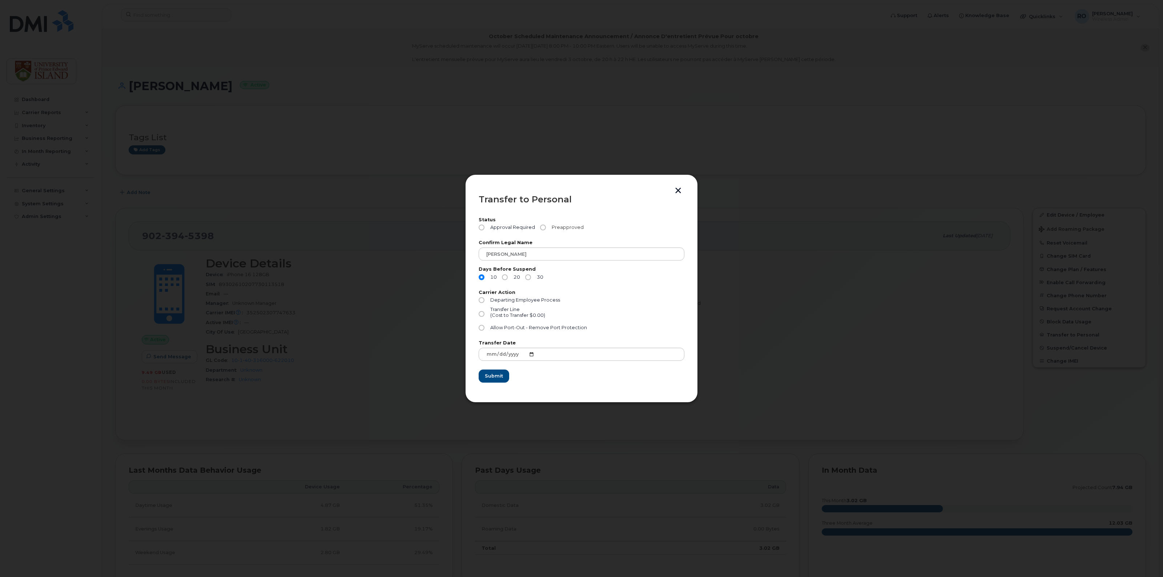
click at [543, 226] on input "Preapproved" at bounding box center [543, 228] width 6 height 6
radio input "true"
click at [481, 300] on input "Departing Employee Process" at bounding box center [481, 300] width 6 height 6
radio input "true"
click at [480, 328] on input "Allow Port-Out - Remove Port Protection" at bounding box center [481, 328] width 6 height 6
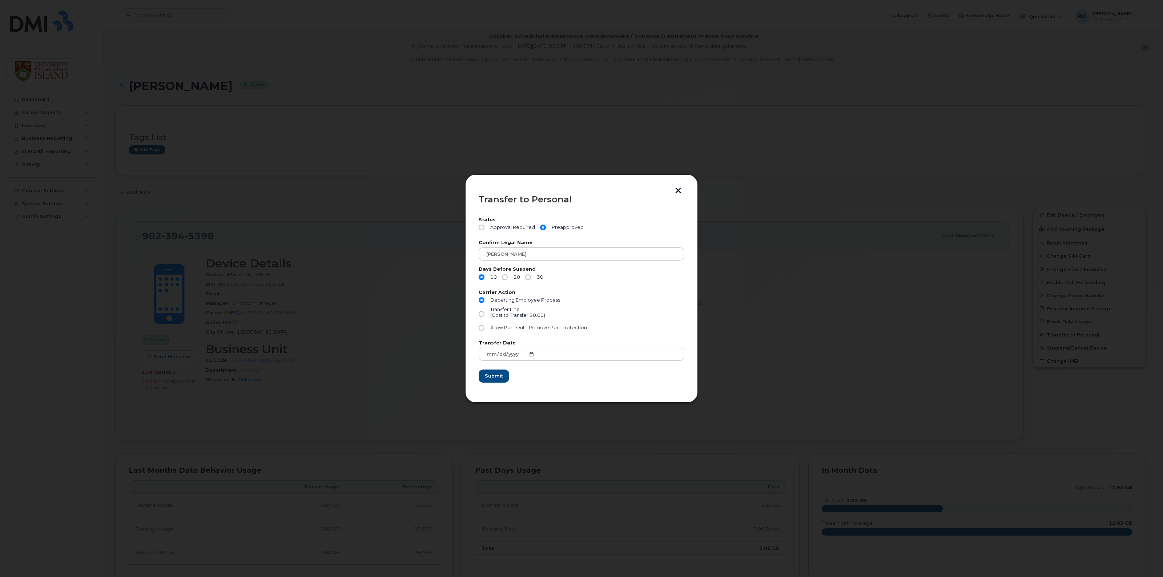
radio input "true"
click at [493, 376] on span "Submit" at bounding box center [493, 375] width 18 height 7
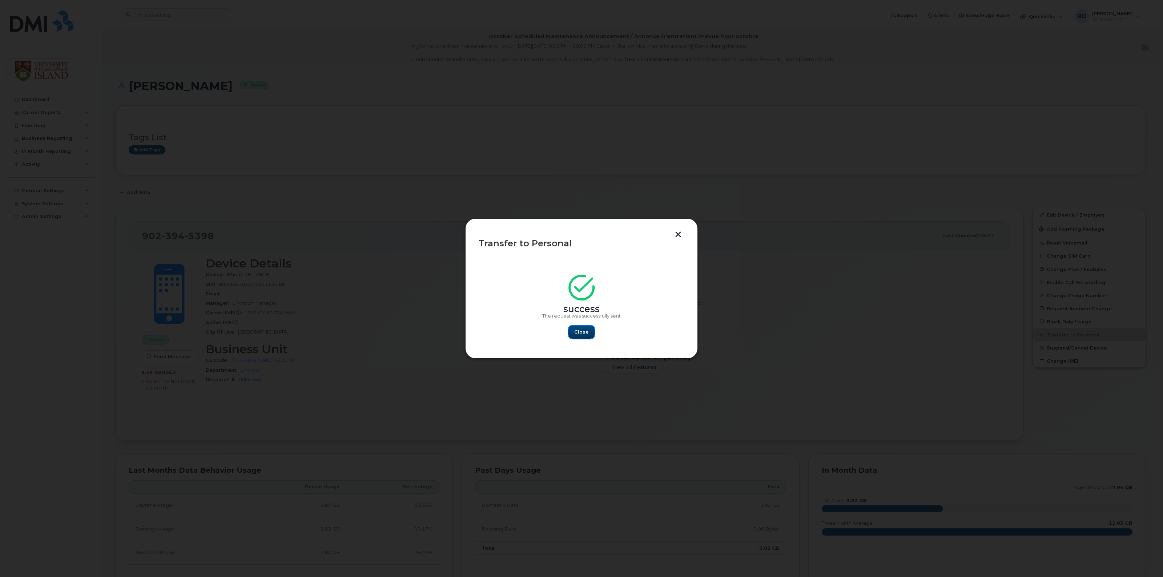
click at [579, 333] on span "Close" at bounding box center [581, 331] width 15 height 7
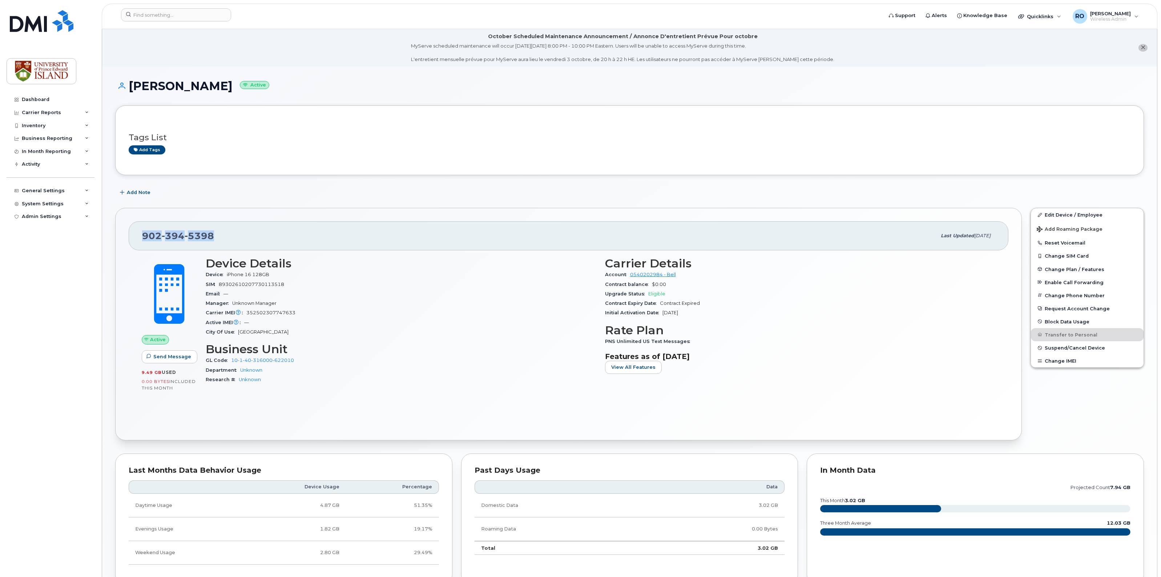
drag, startPoint x: 214, startPoint y: 235, endPoint x: 141, endPoint y: 235, distance: 72.7
click at [141, 235] on div "902 394 5398 Last updated Jun 16, 2025" at bounding box center [569, 235] width 880 height 29
click at [68, 140] on div "Business Reporting" at bounding box center [51, 138] width 88 height 13
click at [48, 177] on div "Business Unit Reports" at bounding box center [53, 179] width 57 height 7
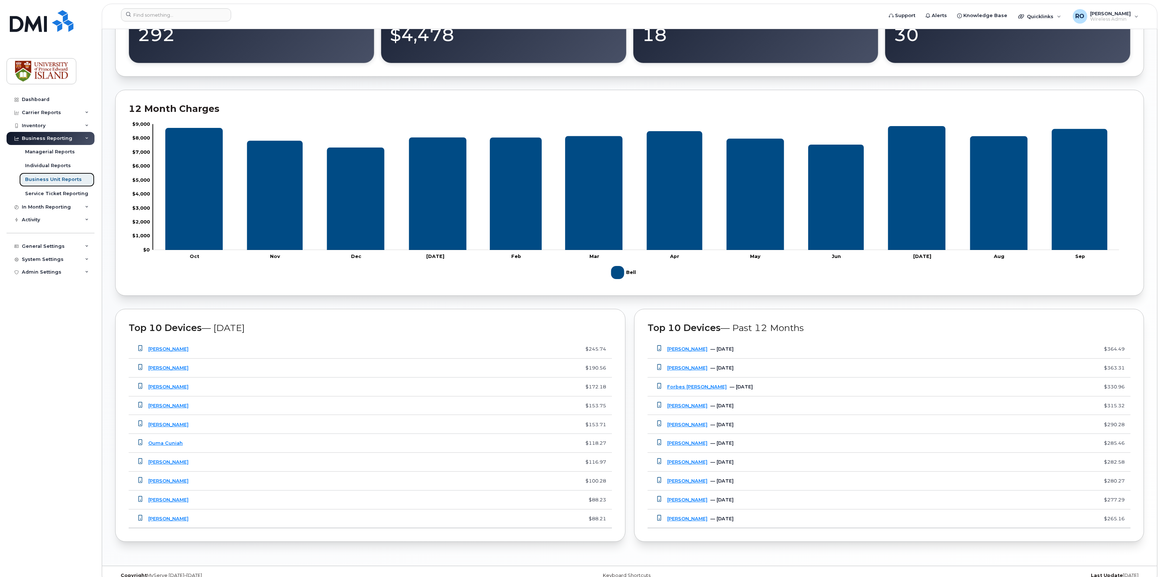
scroll to position [332, 0]
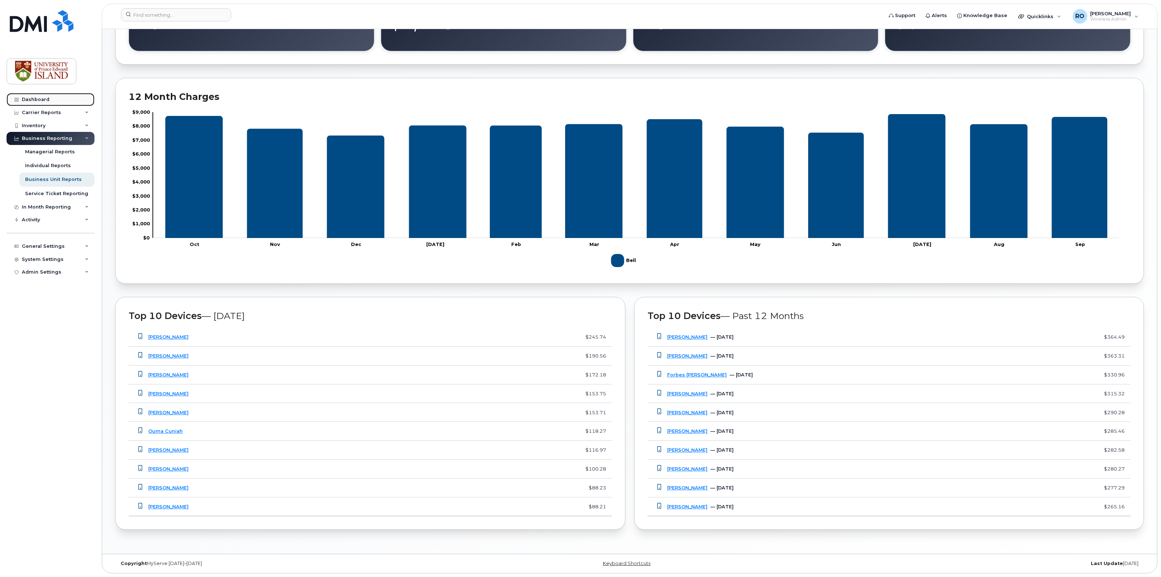
click at [32, 97] on div "Dashboard" at bounding box center [36, 100] width 28 height 6
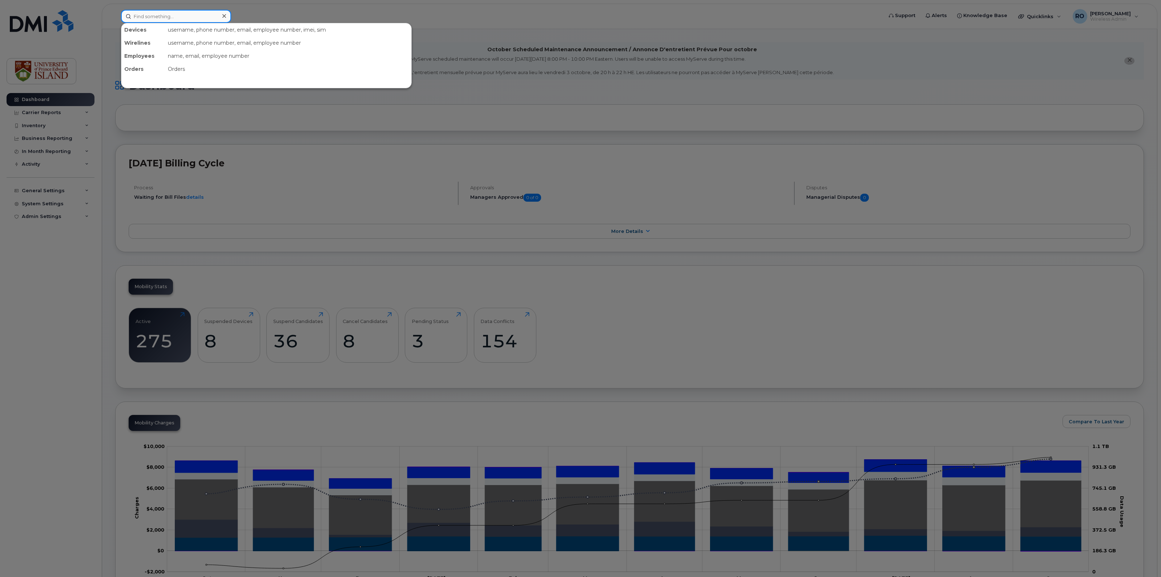
click at [150, 16] on input at bounding box center [176, 16] width 110 height 13
type input "5398"
click at [151, 47] on div "[PERSON_NAME]" at bounding box center [160, 45] width 71 height 7
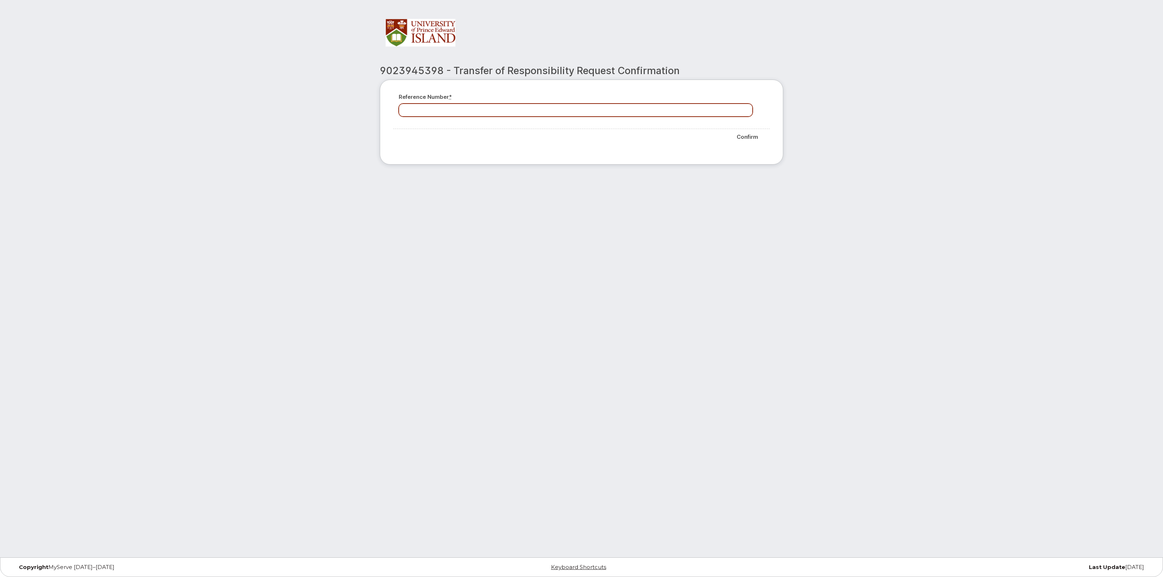
click at [420, 110] on input "Reference number *" at bounding box center [576, 110] width 354 height 13
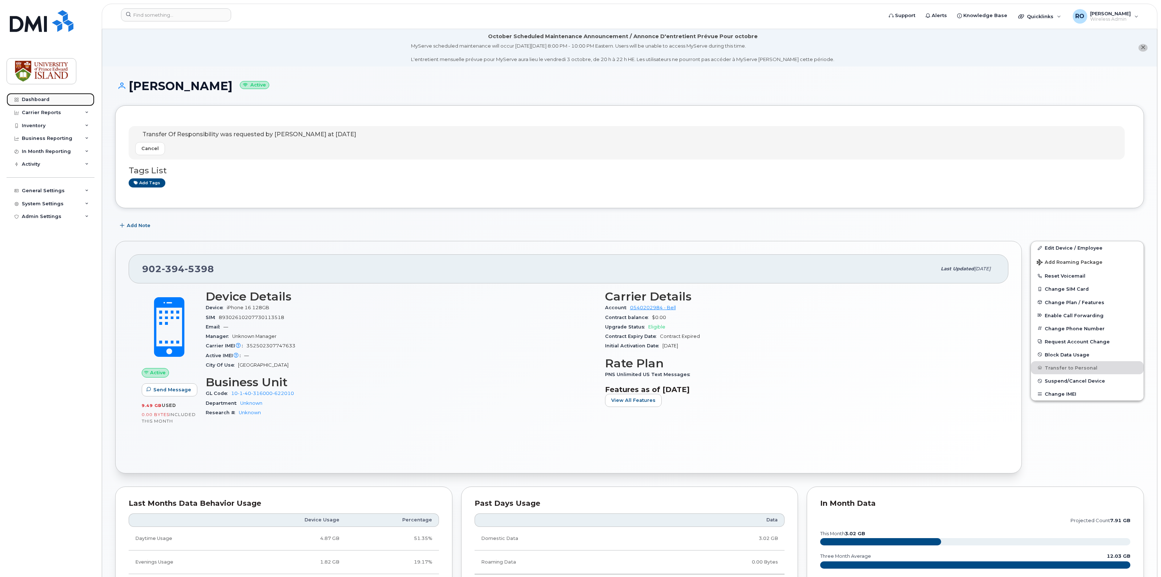
click at [35, 97] on div "Dashboard" at bounding box center [36, 100] width 28 height 6
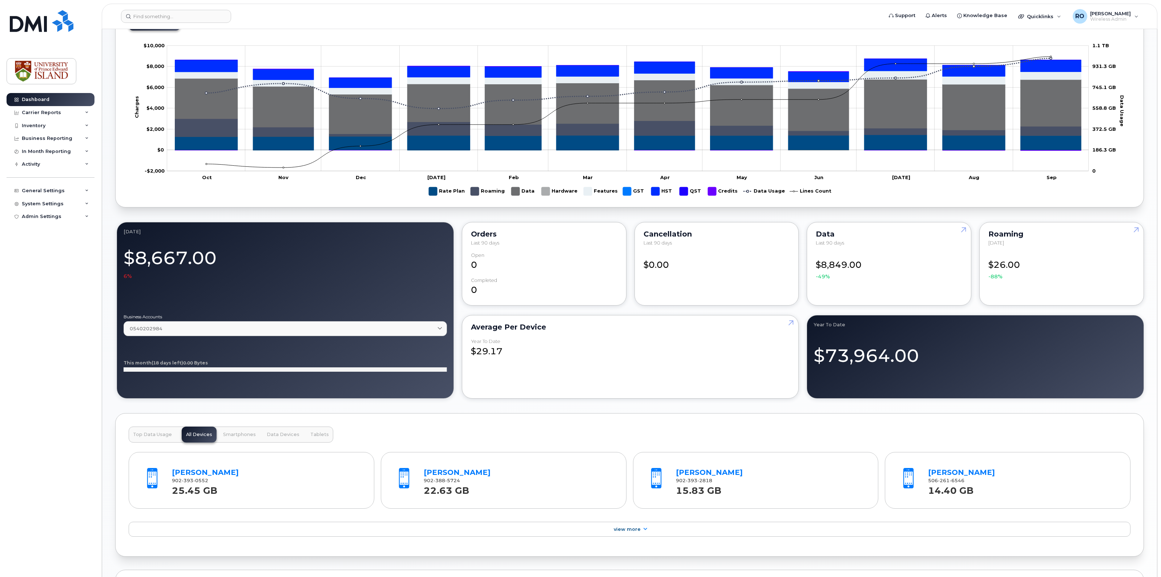
scroll to position [683, 0]
